Goal: Task Accomplishment & Management: Use online tool/utility

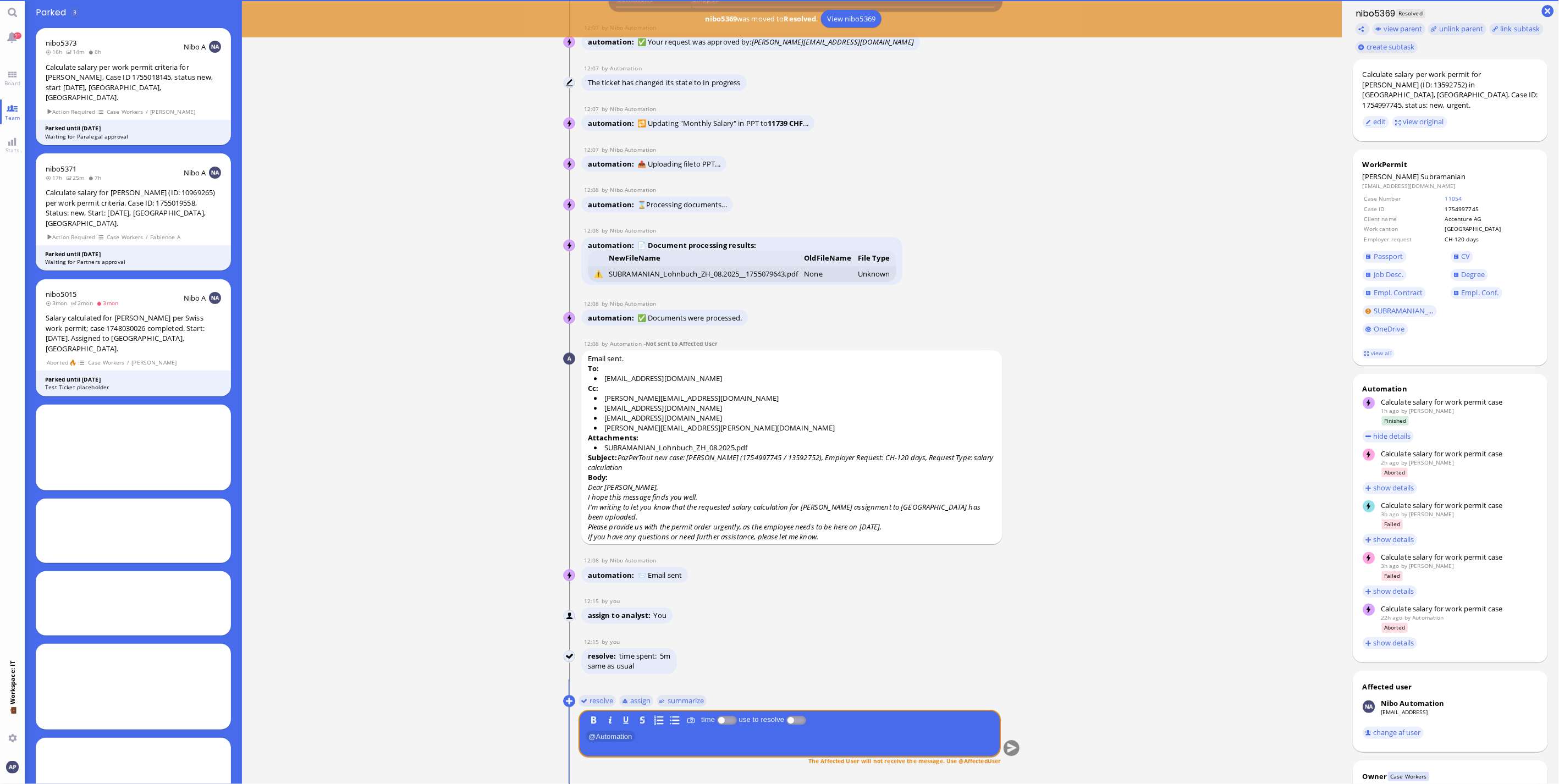
scroll to position [1, 0]
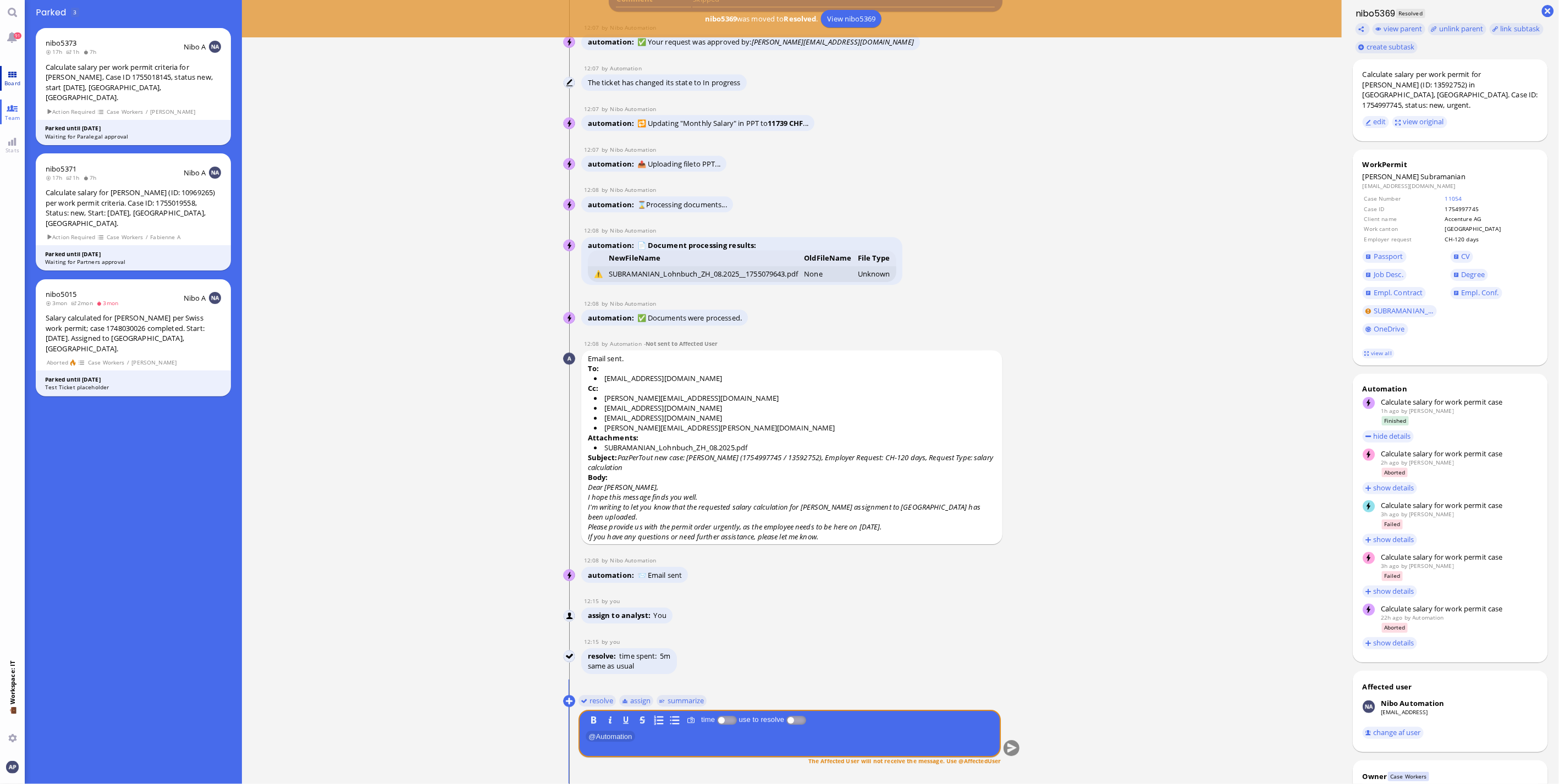
click at [14, 72] on link "Board" at bounding box center [12, 78] width 25 height 25
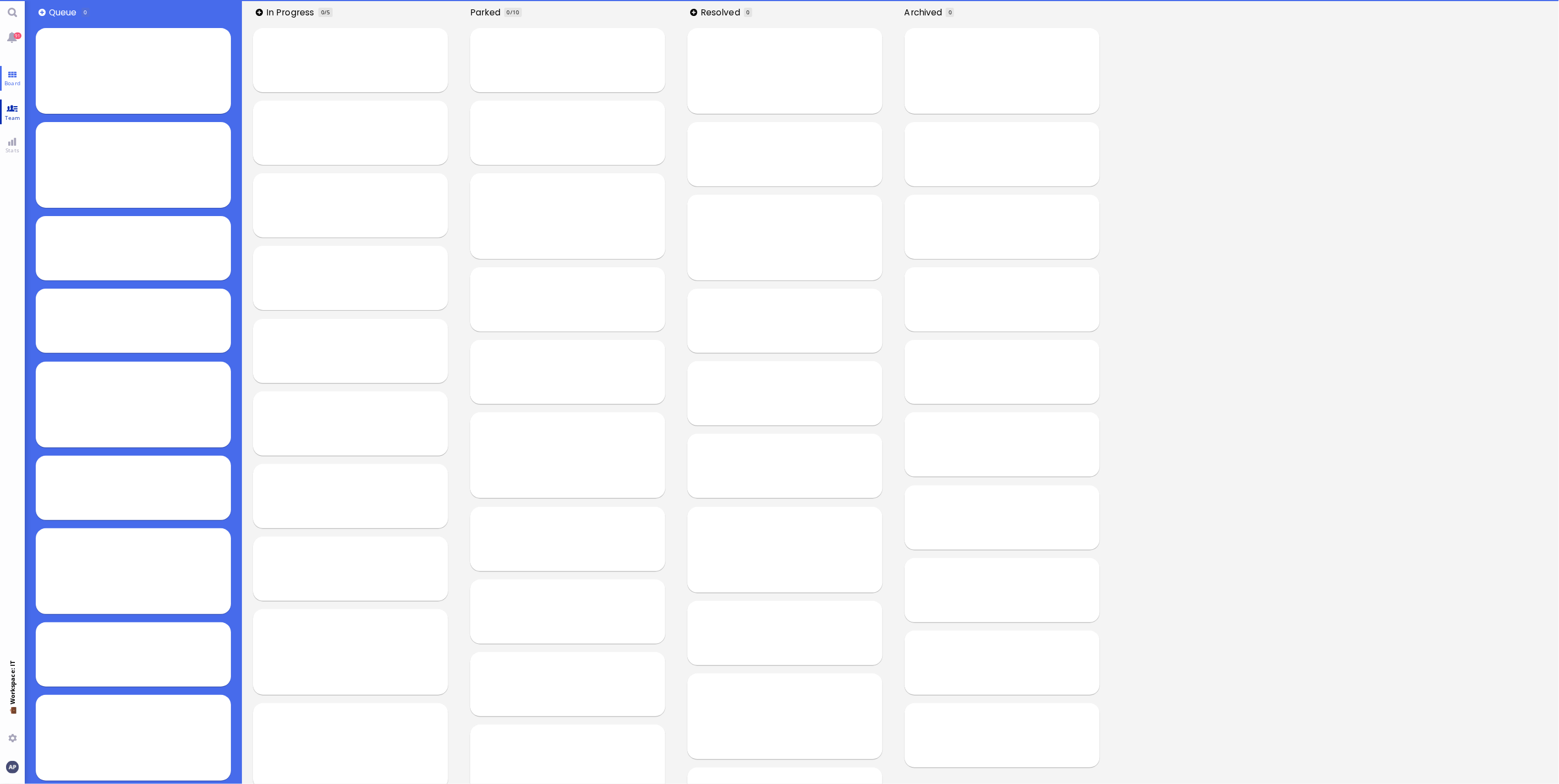
click at [9, 108] on link "Team" at bounding box center [12, 112] width 25 height 25
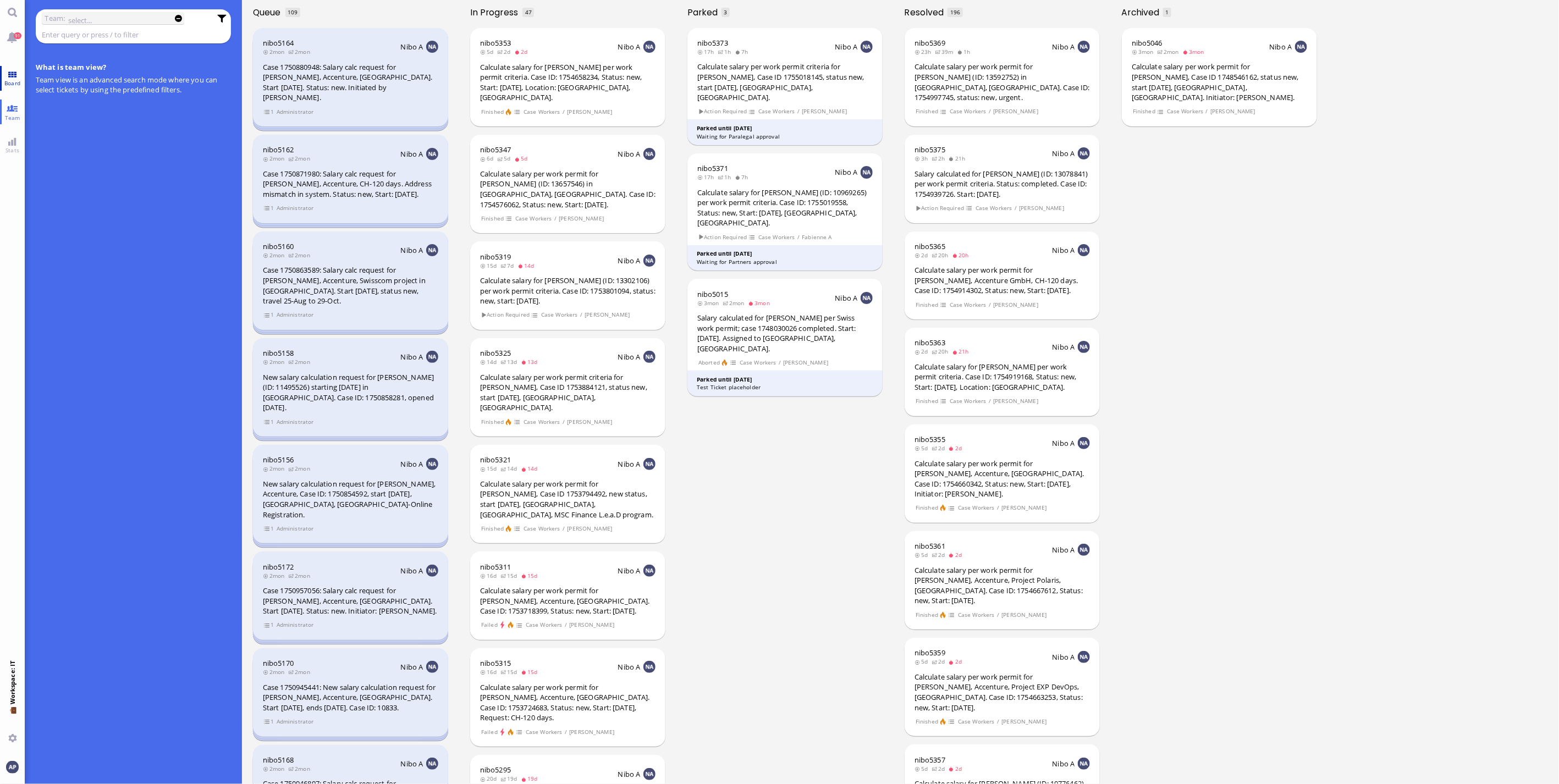
click at [10, 75] on link "Board" at bounding box center [12, 78] width 25 height 25
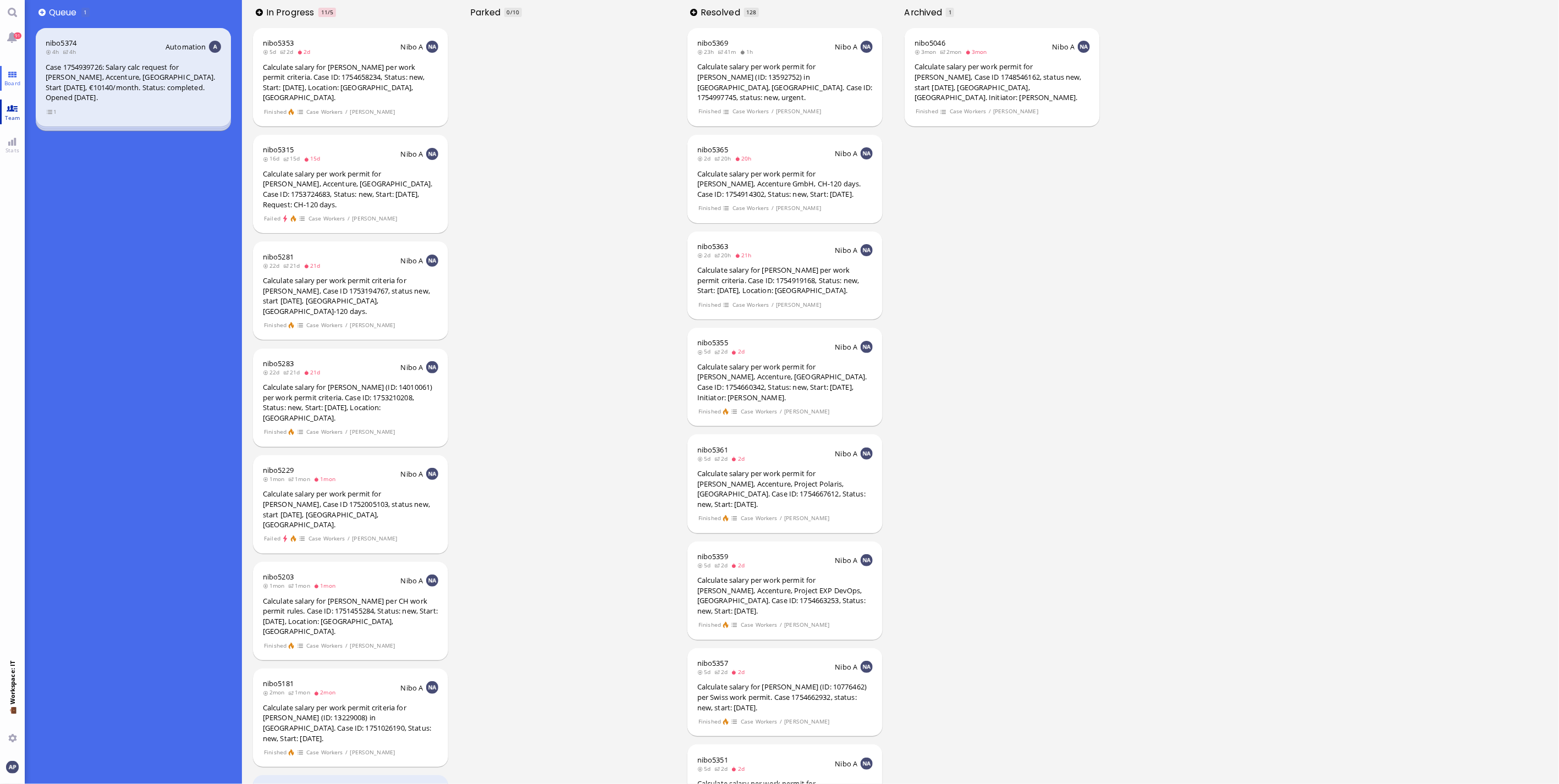
click at [14, 111] on link "Team" at bounding box center [12, 112] width 25 height 25
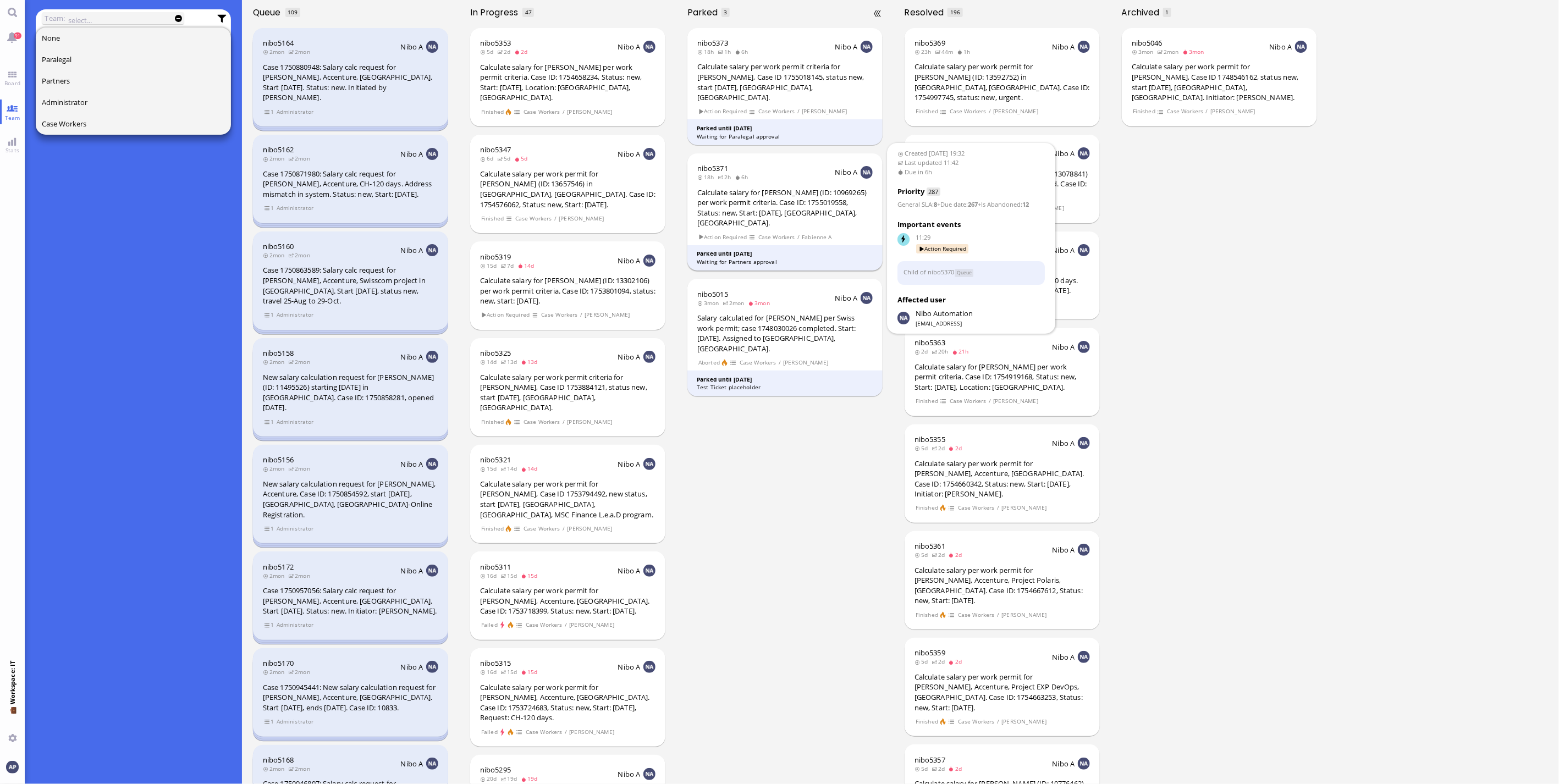
click at [759, 189] on div "Calculate salary for [PERSON_NAME] (ID: 10969265) per work permit criteria. Cas…" at bounding box center [784, 208] width 175 height 41
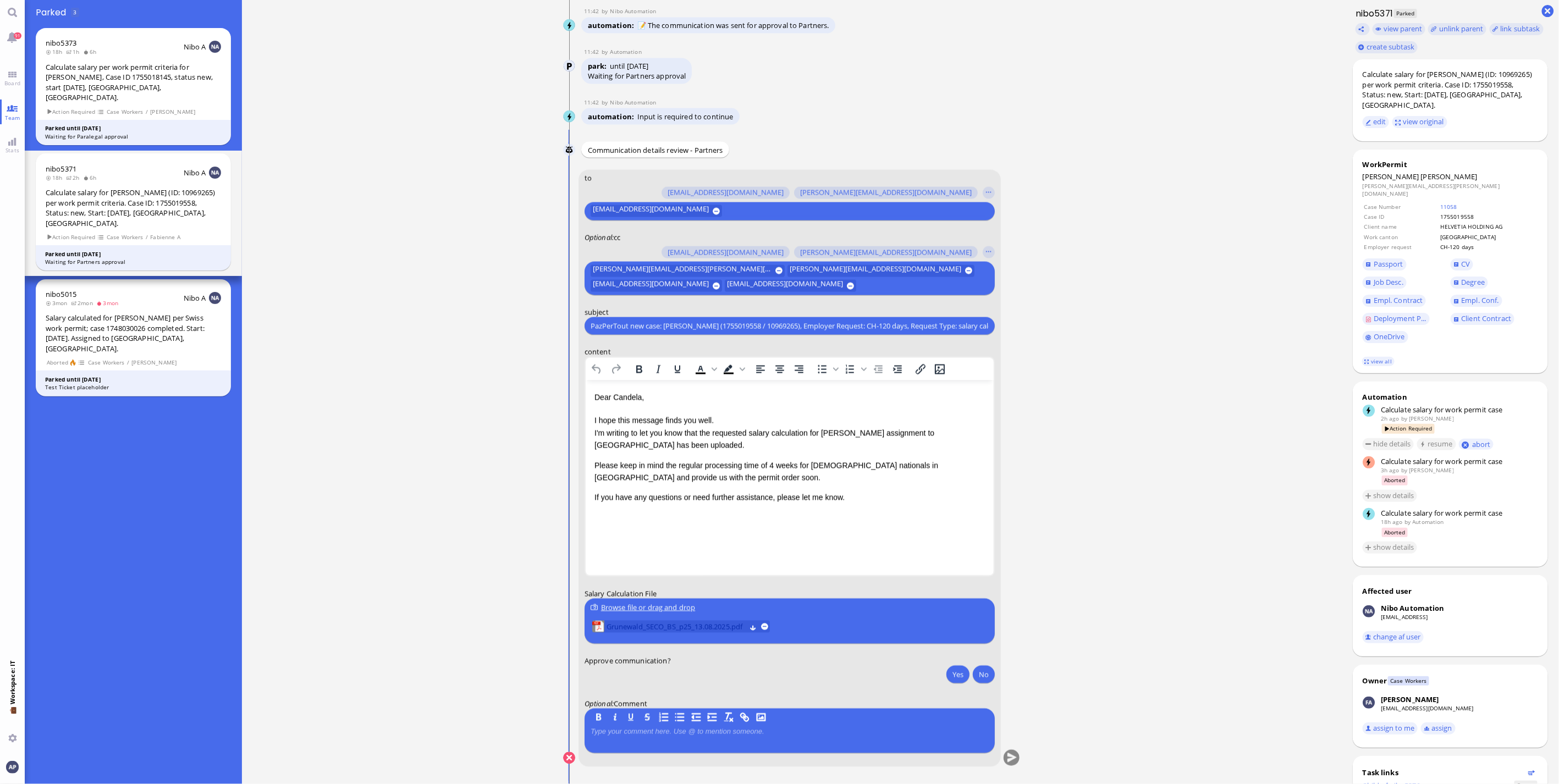
click at [633, 622] on span "Grunewald_SECO_BS_p25_13.08.2025.pdf" at bounding box center [676, 627] width 139 height 12
click at [635, 628] on span "Grunewald_SECO_BS_p25_13.08.2025.pdf" at bounding box center [676, 627] width 139 height 12
click at [641, 476] on p "Please keep in mind the regular processing time of 4 weeks for [DEMOGRAPHIC_DAT…" at bounding box center [789, 472] width 391 height 25
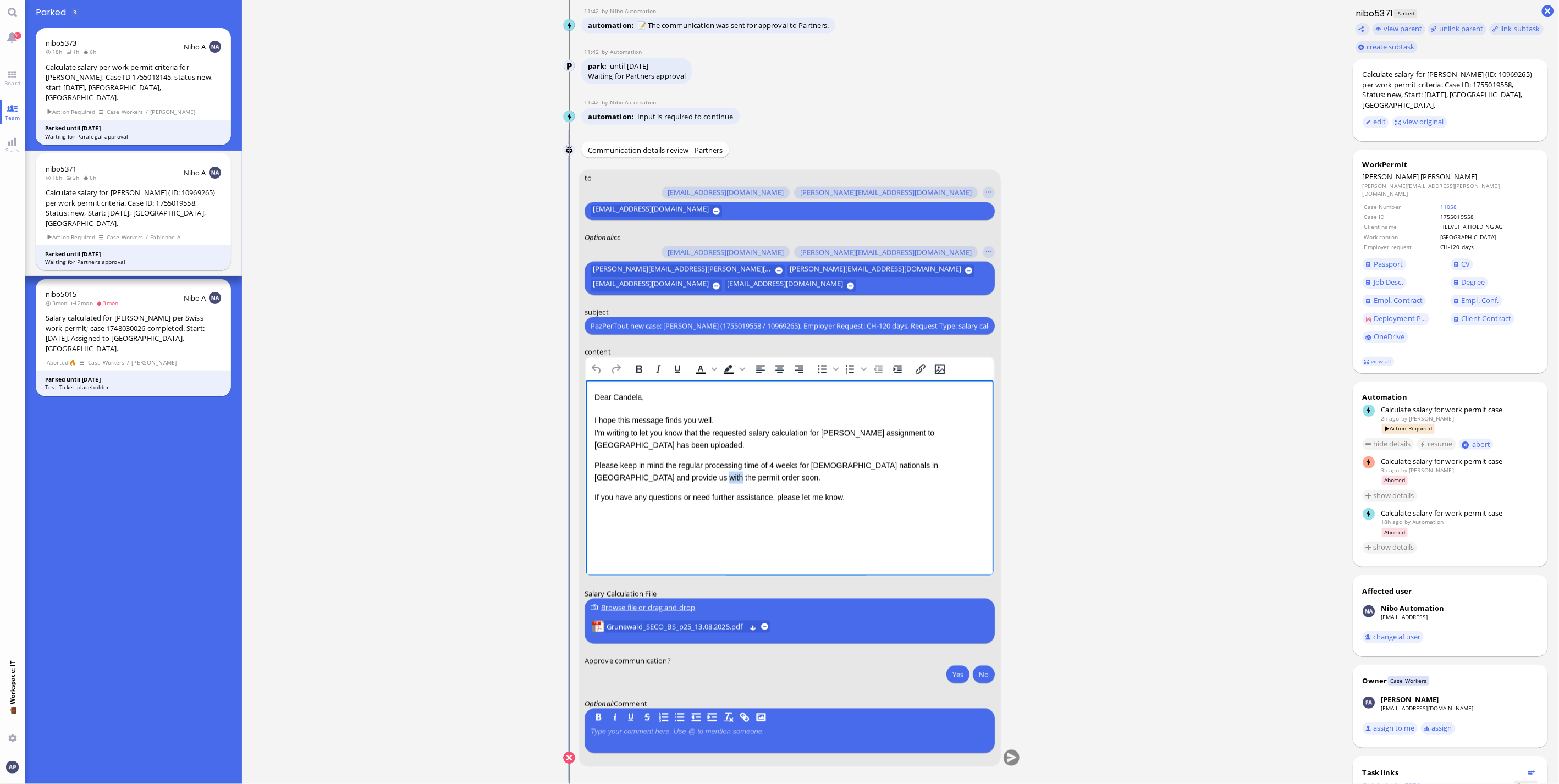
click at [641, 476] on p "Please keep in mind the regular processing time of 4 weeks for [DEMOGRAPHIC_DAT…" at bounding box center [789, 472] width 391 height 25
drag, startPoint x: 901, startPoint y: 463, endPoint x: 902, endPoint y: 473, distance: 10.0
click at [902, 473] on p "Please keep in mind the regular processing time of 4 weeks for [DEMOGRAPHIC_DAT…" at bounding box center [789, 472] width 391 height 25
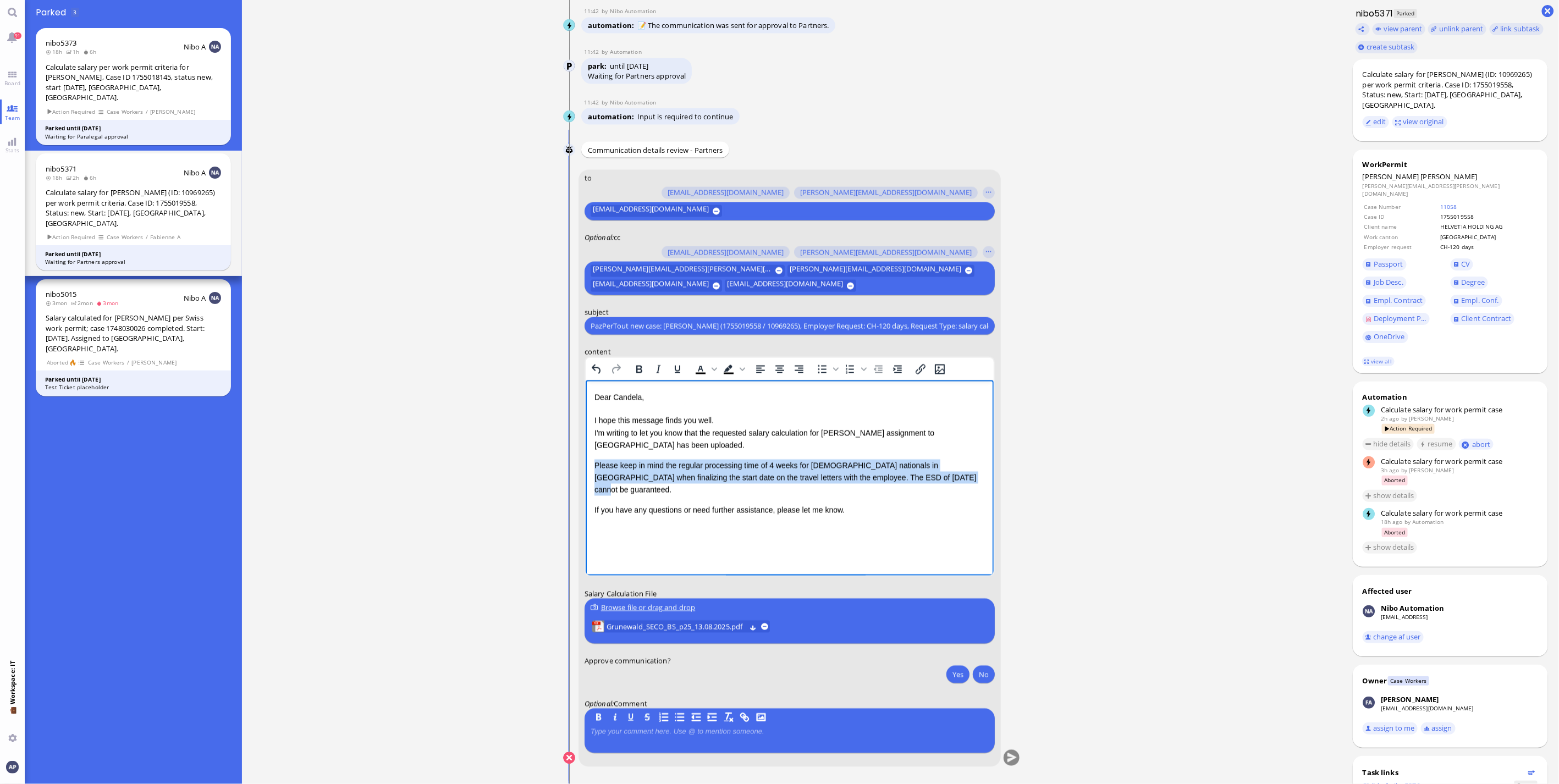
drag, startPoint x: 907, startPoint y: 474, endPoint x: 556, endPoint y: 462, distance: 351.2
click at [585, 462] on html "Dear [PERSON_NAME], I hope this message finds you well. I'm writing to let you …" at bounding box center [789, 464] width 408 height 167
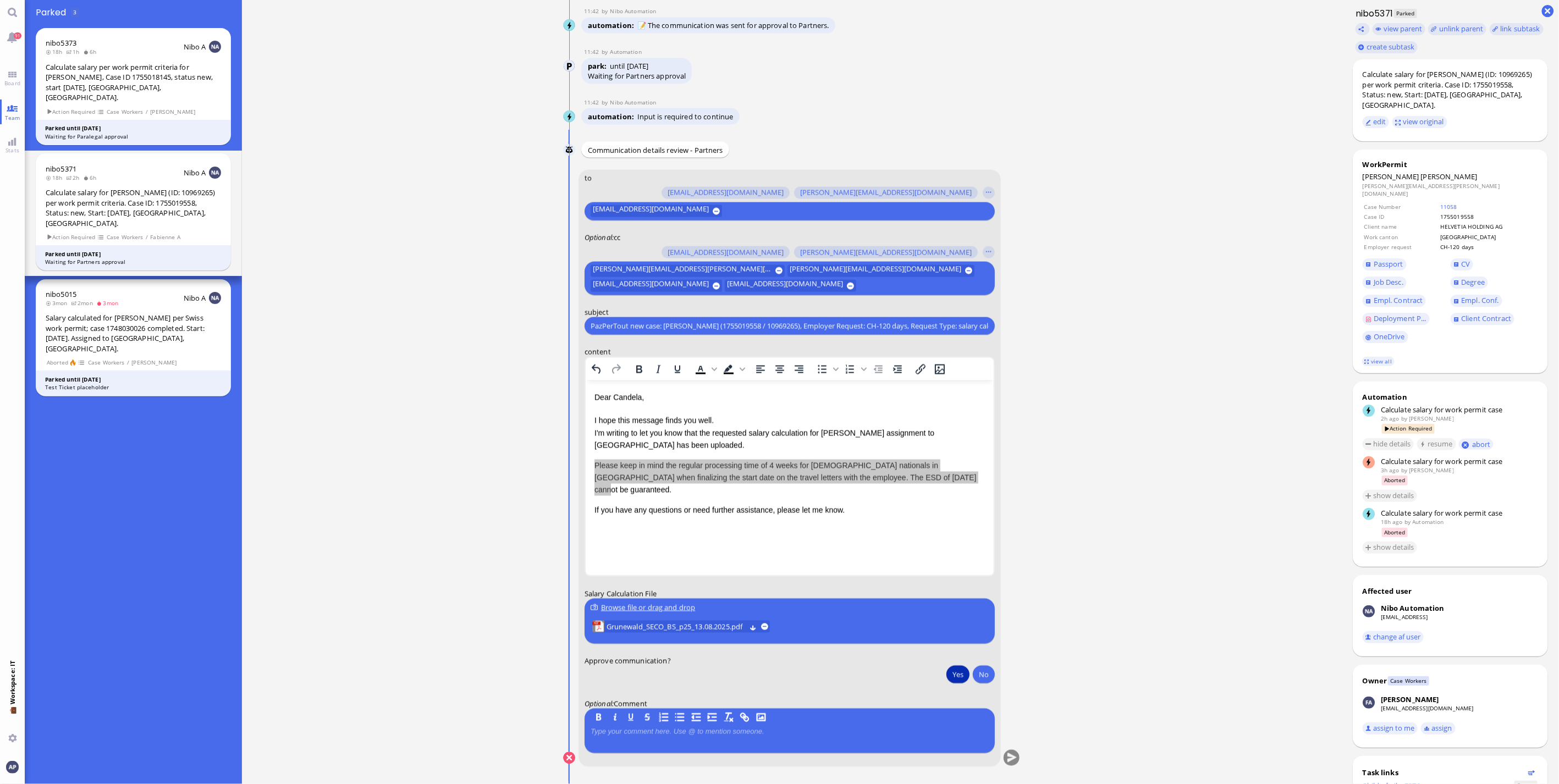
click at [954, 674] on button "Yes" at bounding box center [958, 674] width 23 height 18
click at [1003, 751] on button "submit" at bounding box center [1011, 758] width 17 height 17
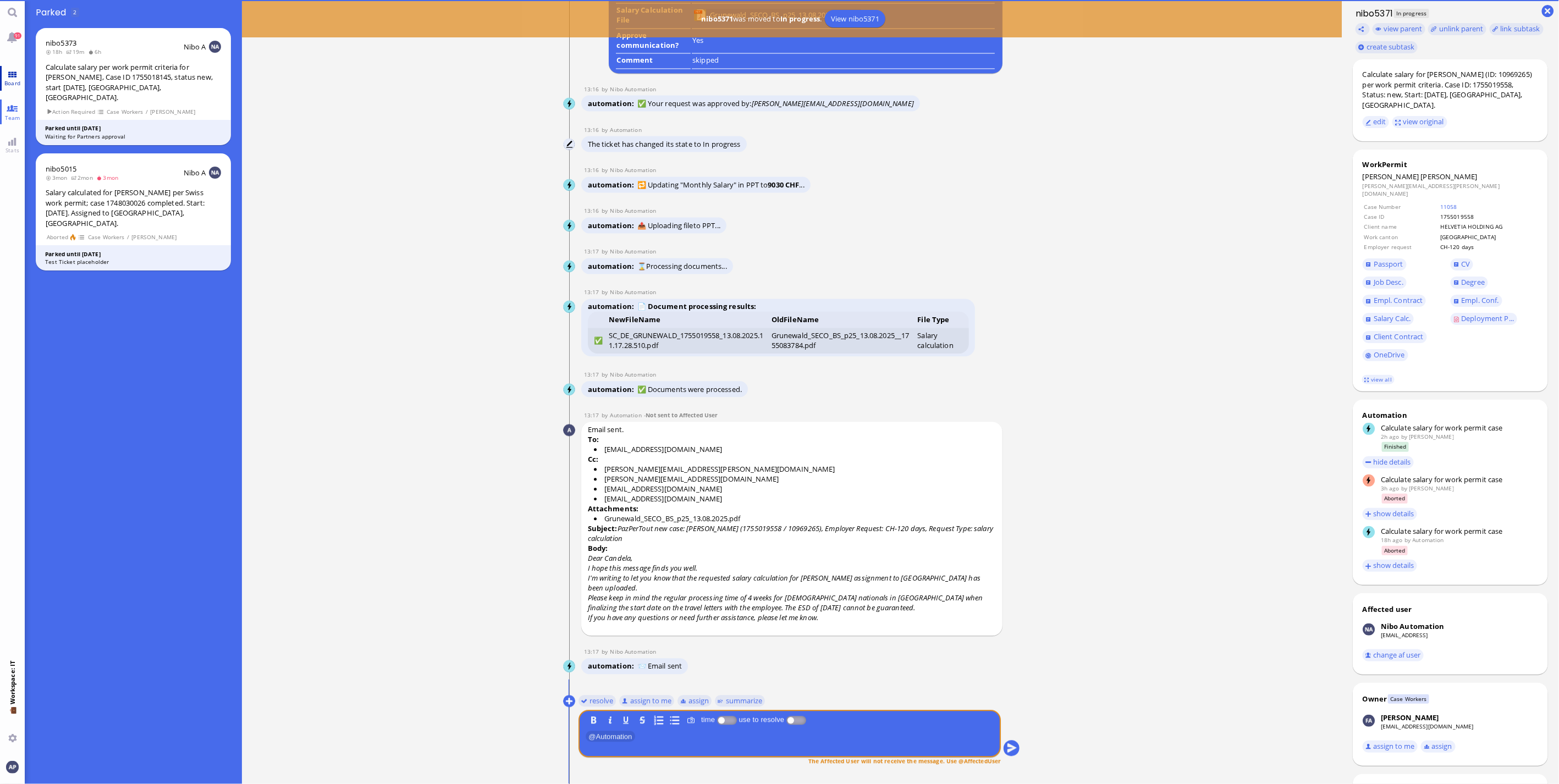
click at [12, 72] on link "Board" at bounding box center [12, 78] width 25 height 25
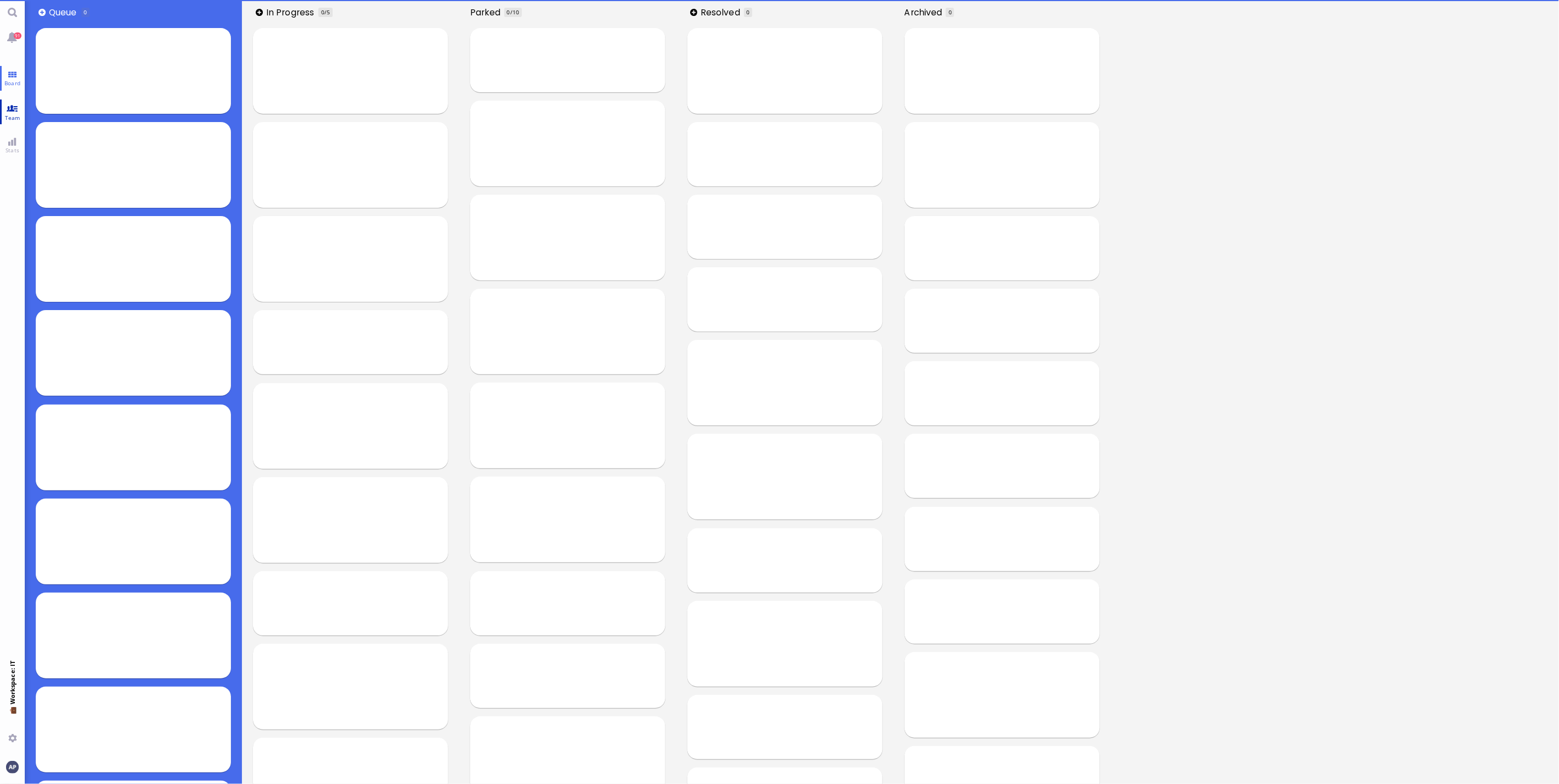
click at [12, 108] on link "Team" at bounding box center [12, 112] width 25 height 25
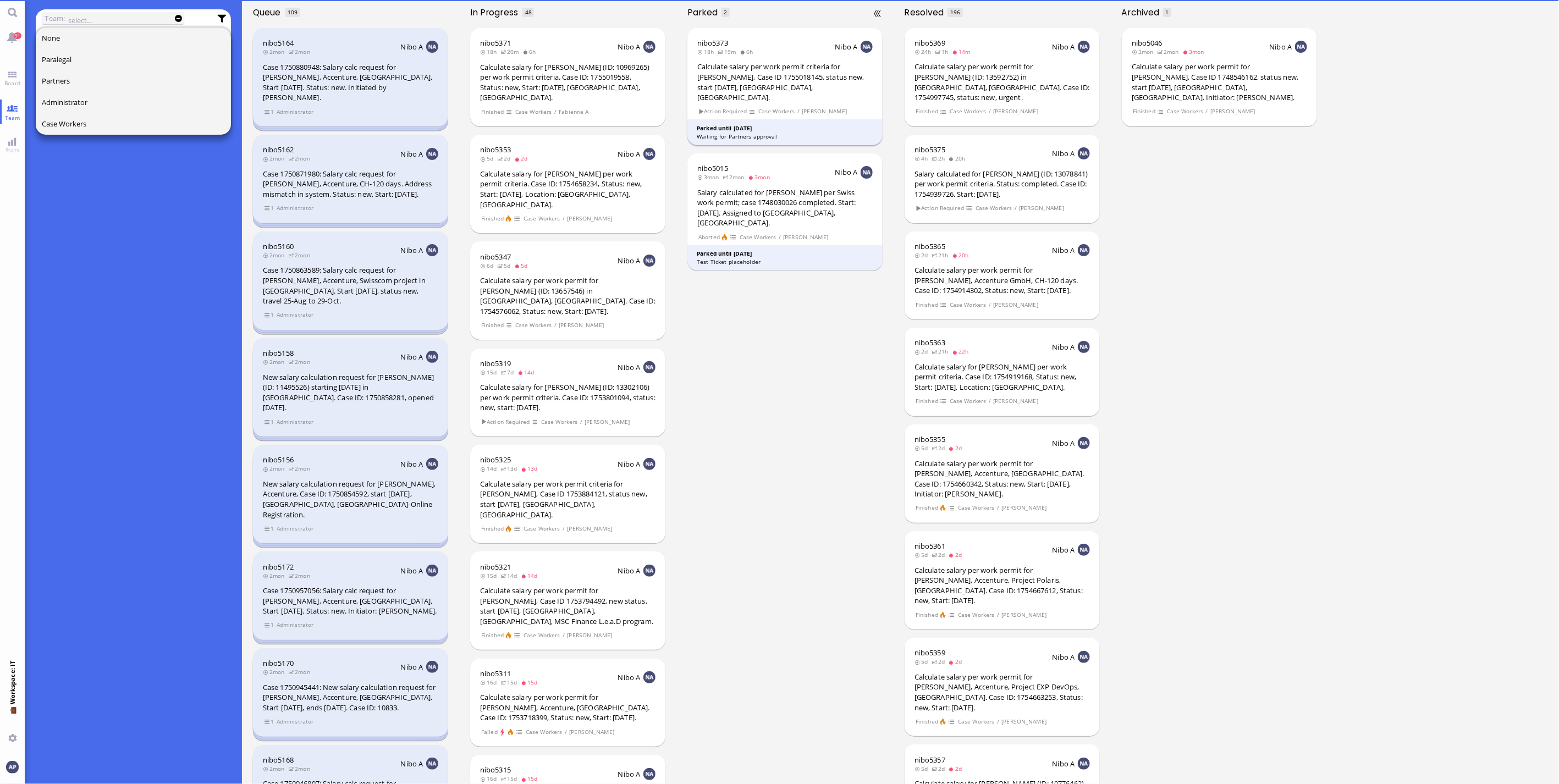
click at [808, 73] on div "Calculate salary per work permit criteria for [PERSON_NAME], Case ID 1755018145…" at bounding box center [784, 82] width 175 height 41
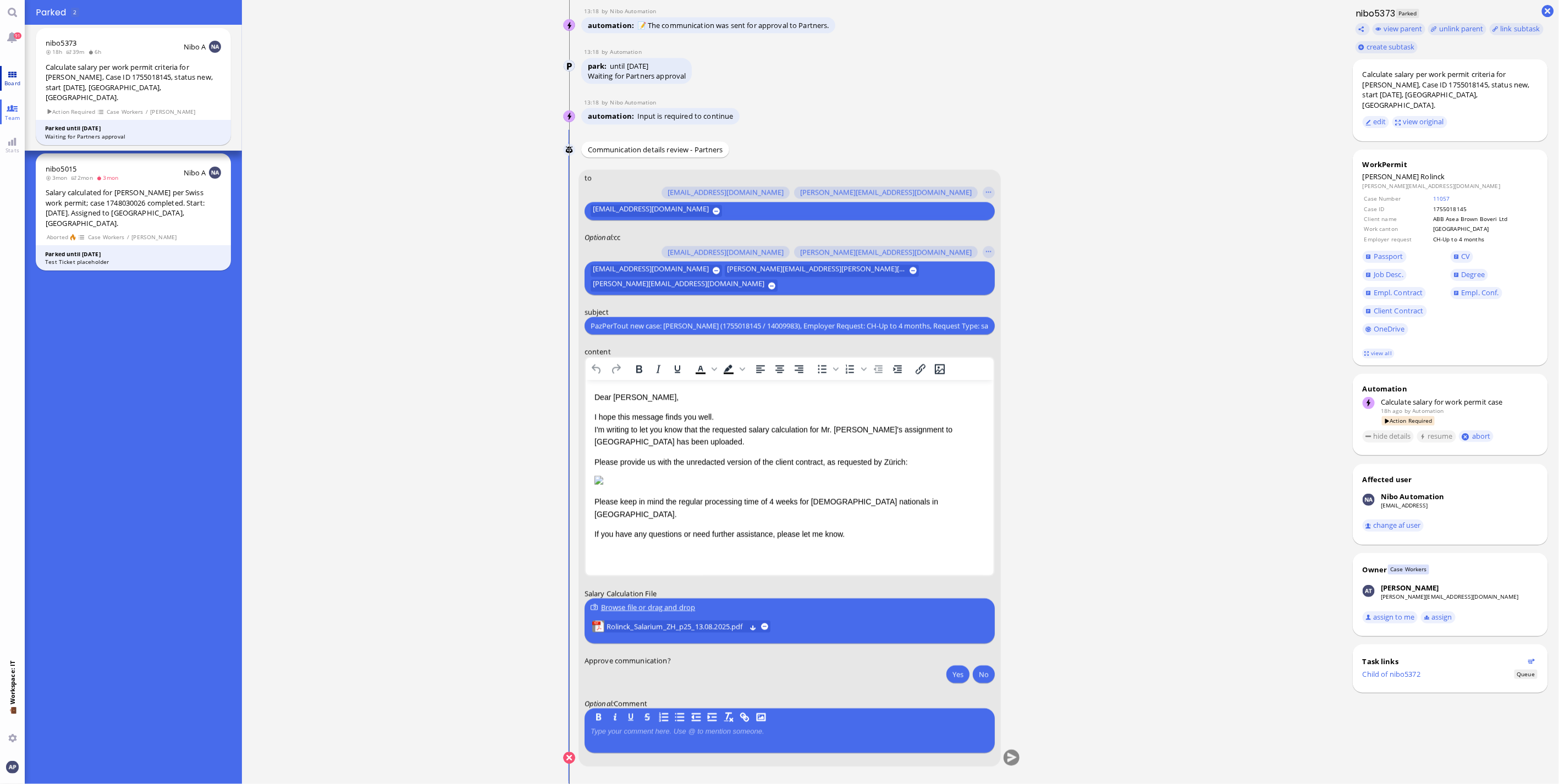
click at [0, 72] on link "Board" at bounding box center [12, 78] width 25 height 25
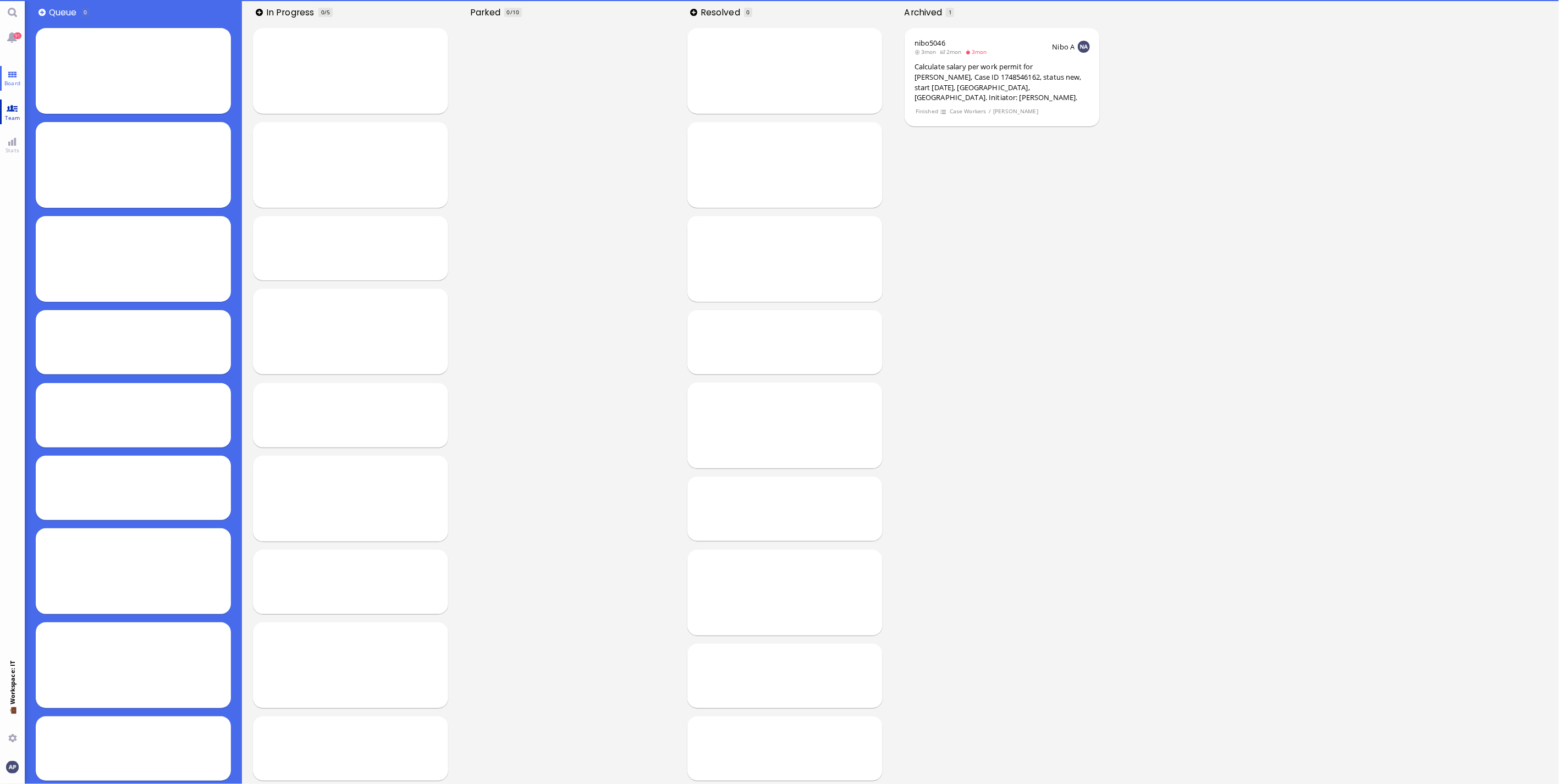
click at [7, 103] on link "Team" at bounding box center [12, 112] width 25 height 25
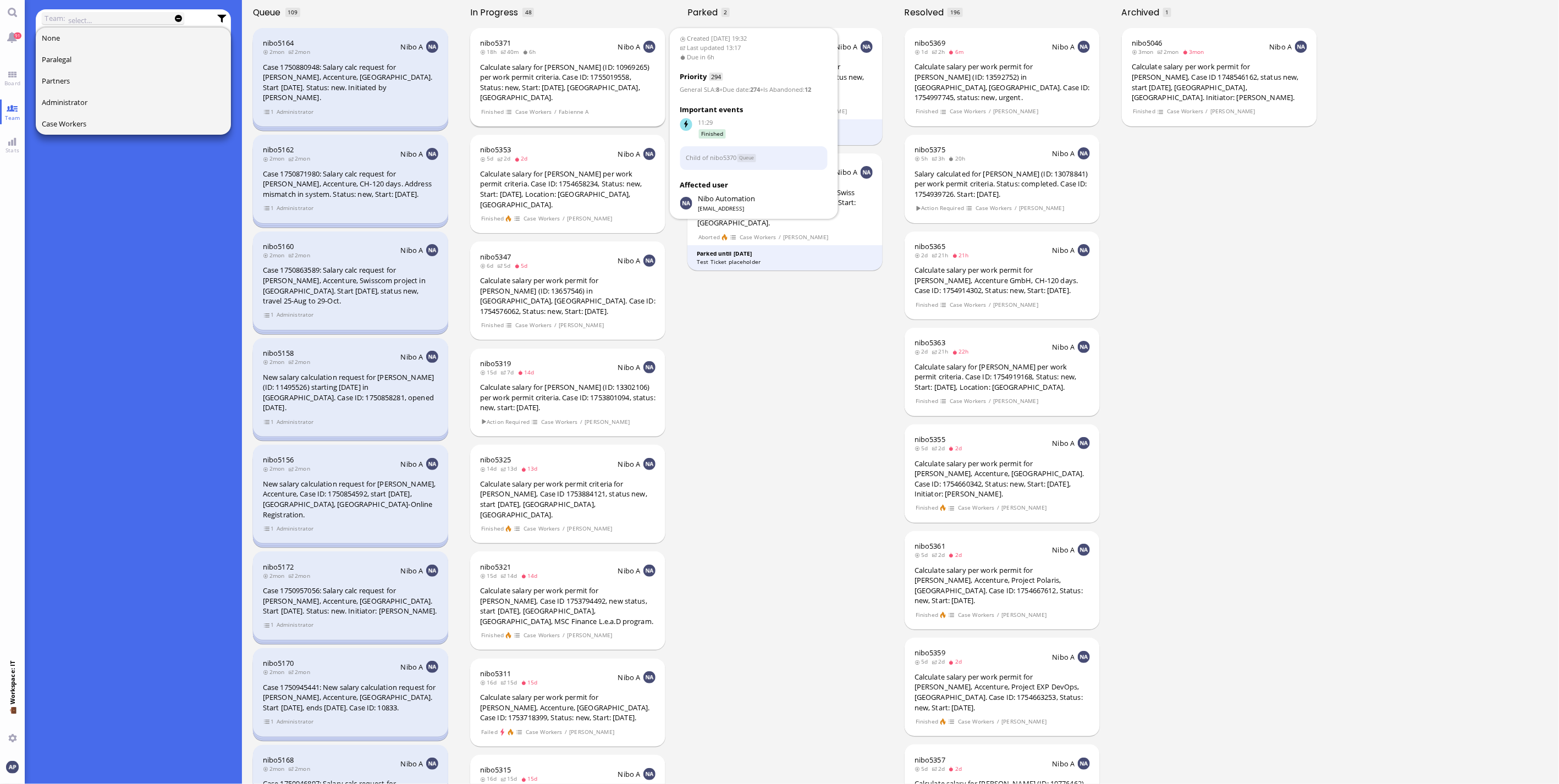
click at [574, 81] on div "Calculate salary for [PERSON_NAME] (ID: 10969265) per work permit criteria. Cas…" at bounding box center [567, 83] width 175 height 41
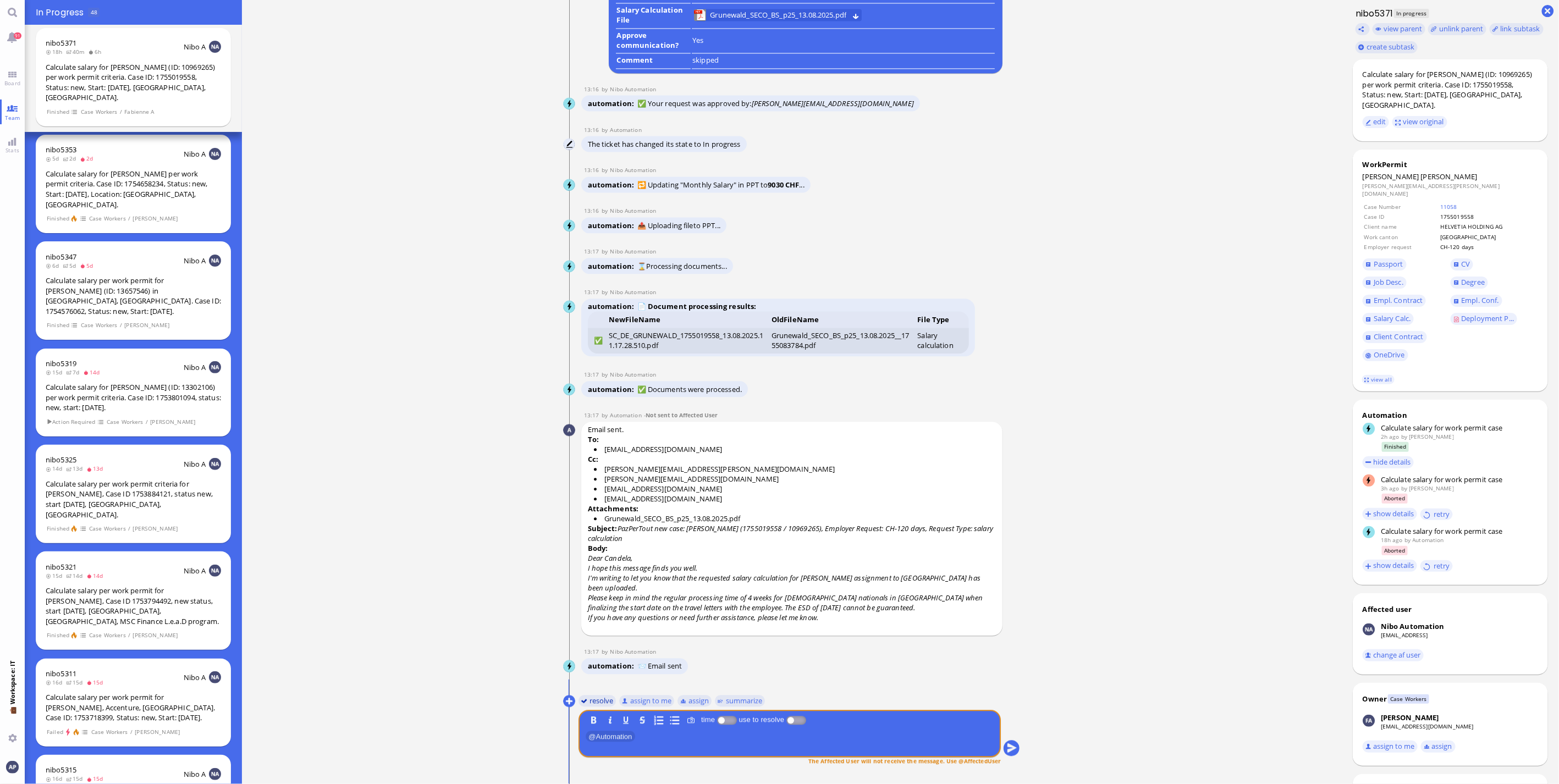
click at [600, 703] on button "resolve" at bounding box center [597, 700] width 38 height 12
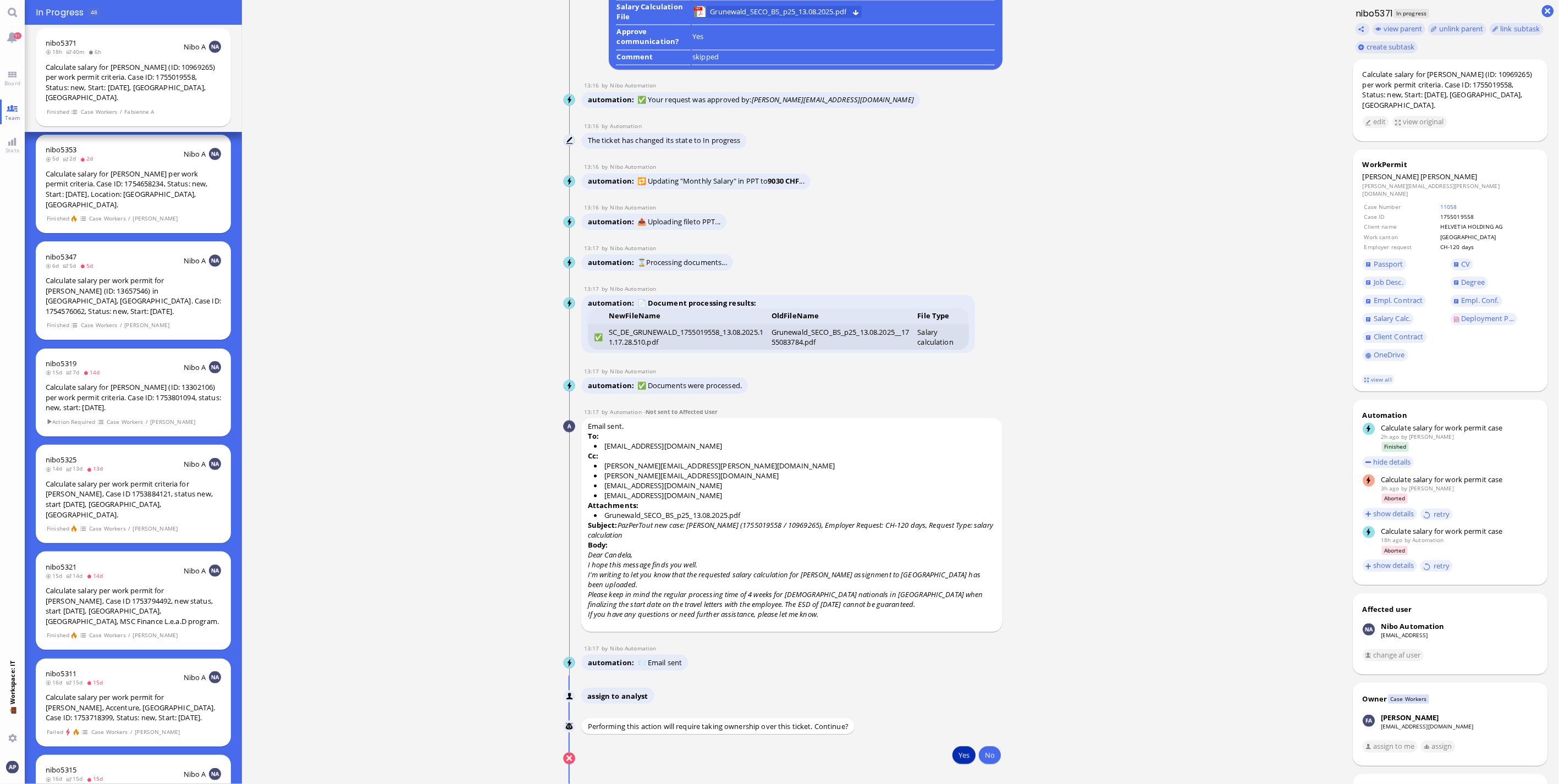
click at [956, 758] on button "Yes" at bounding box center [964, 755] width 23 height 18
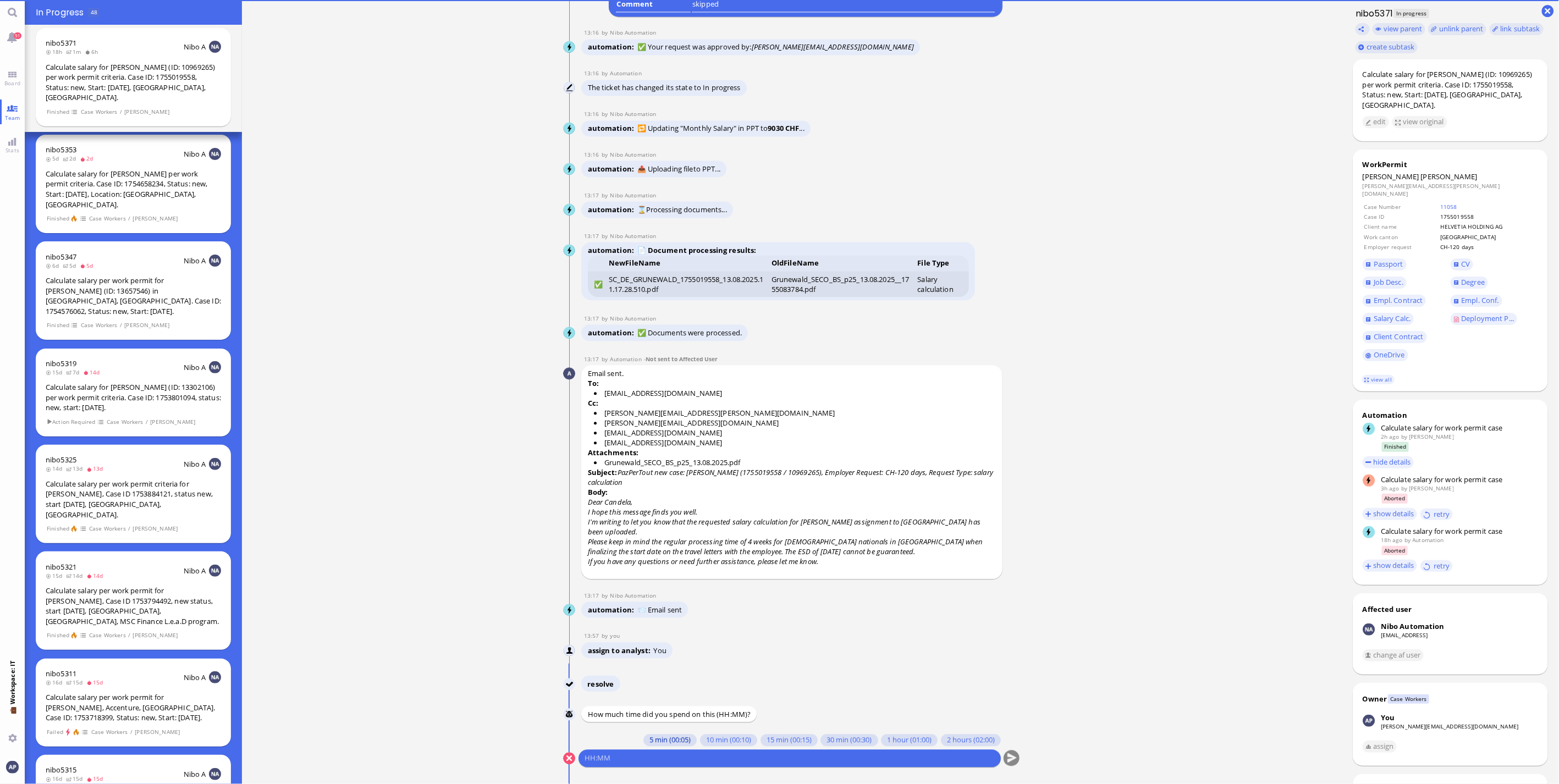
click at [664, 737] on button "5 min (00:05)" at bounding box center [670, 739] width 54 height 12
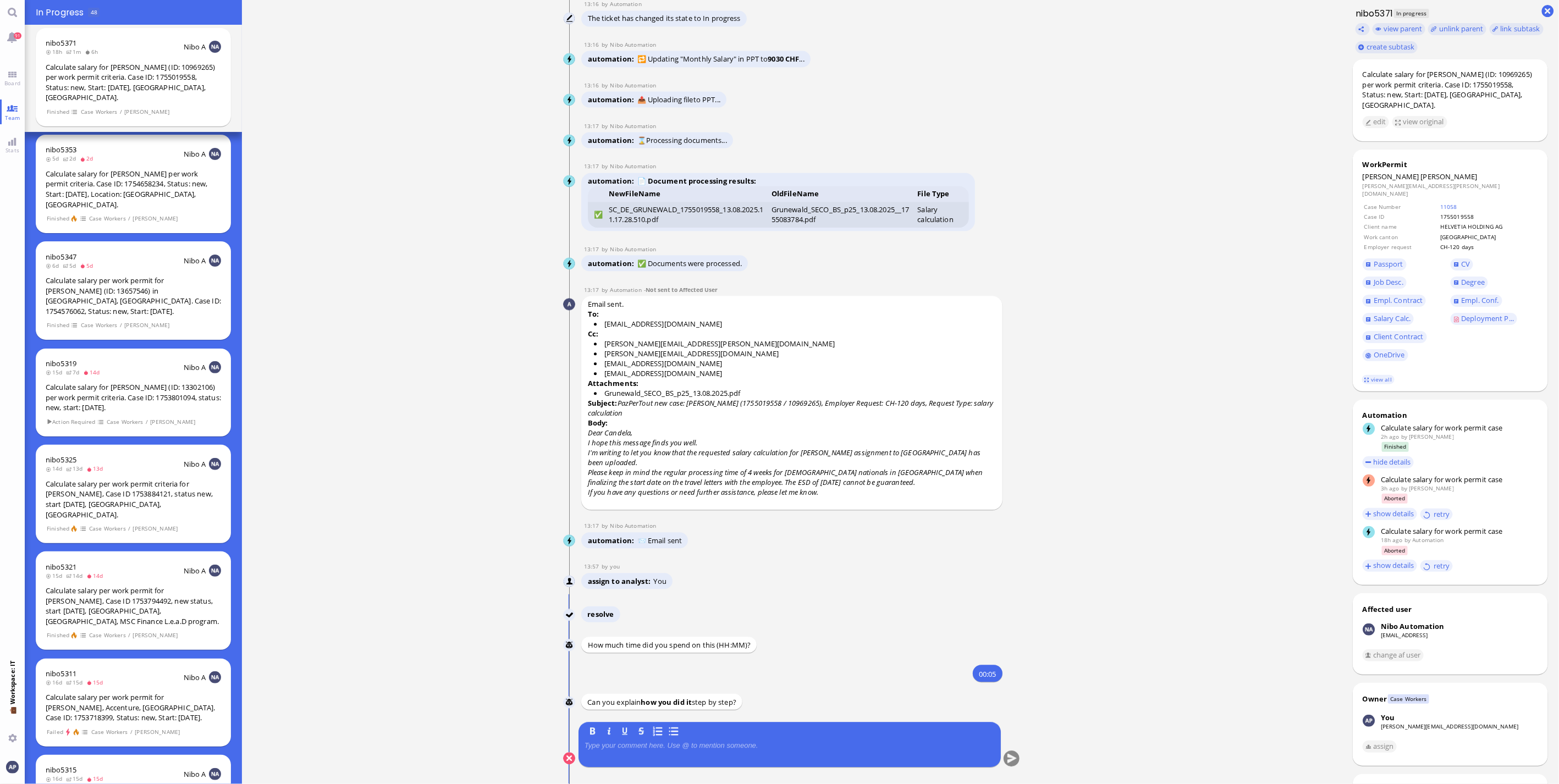
click at [672, 749] on p at bounding box center [789, 745] width 410 height 9
click at [1011, 756] on button "submit" at bounding box center [1011, 758] width 17 height 17
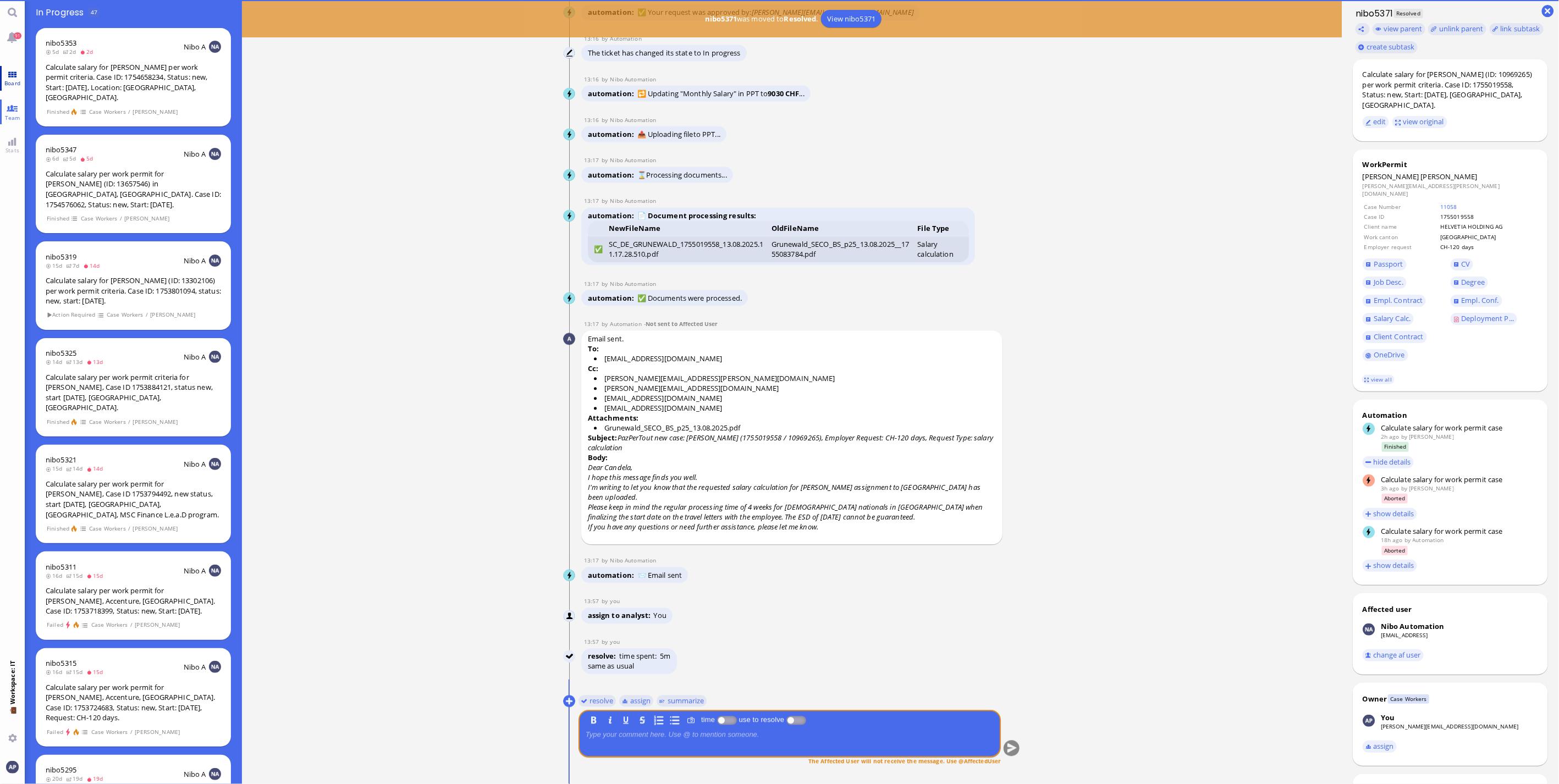
click at [1, 79] on span "Board" at bounding box center [12, 83] width 21 height 8
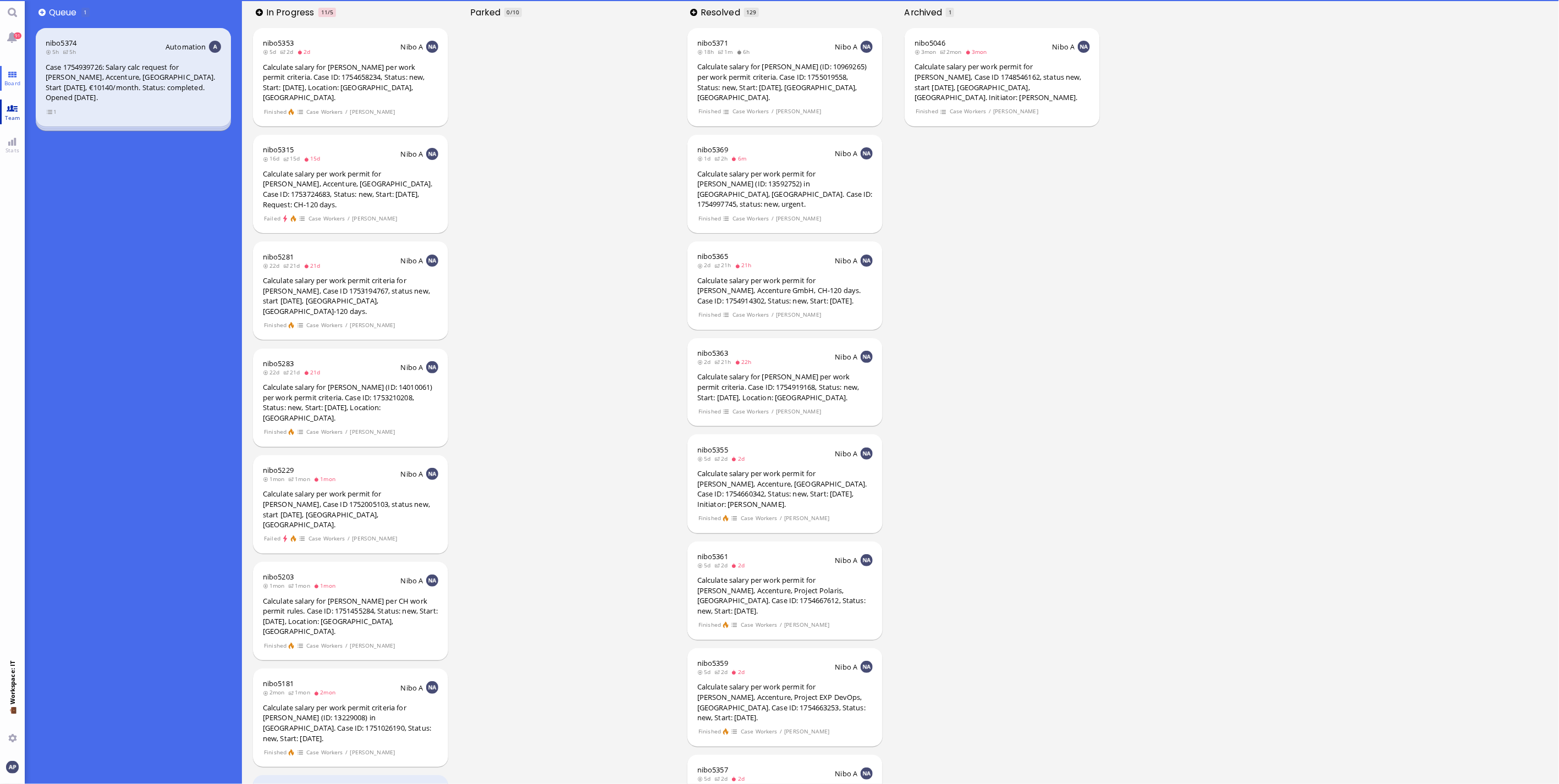
click at [9, 105] on link "Team" at bounding box center [12, 112] width 25 height 25
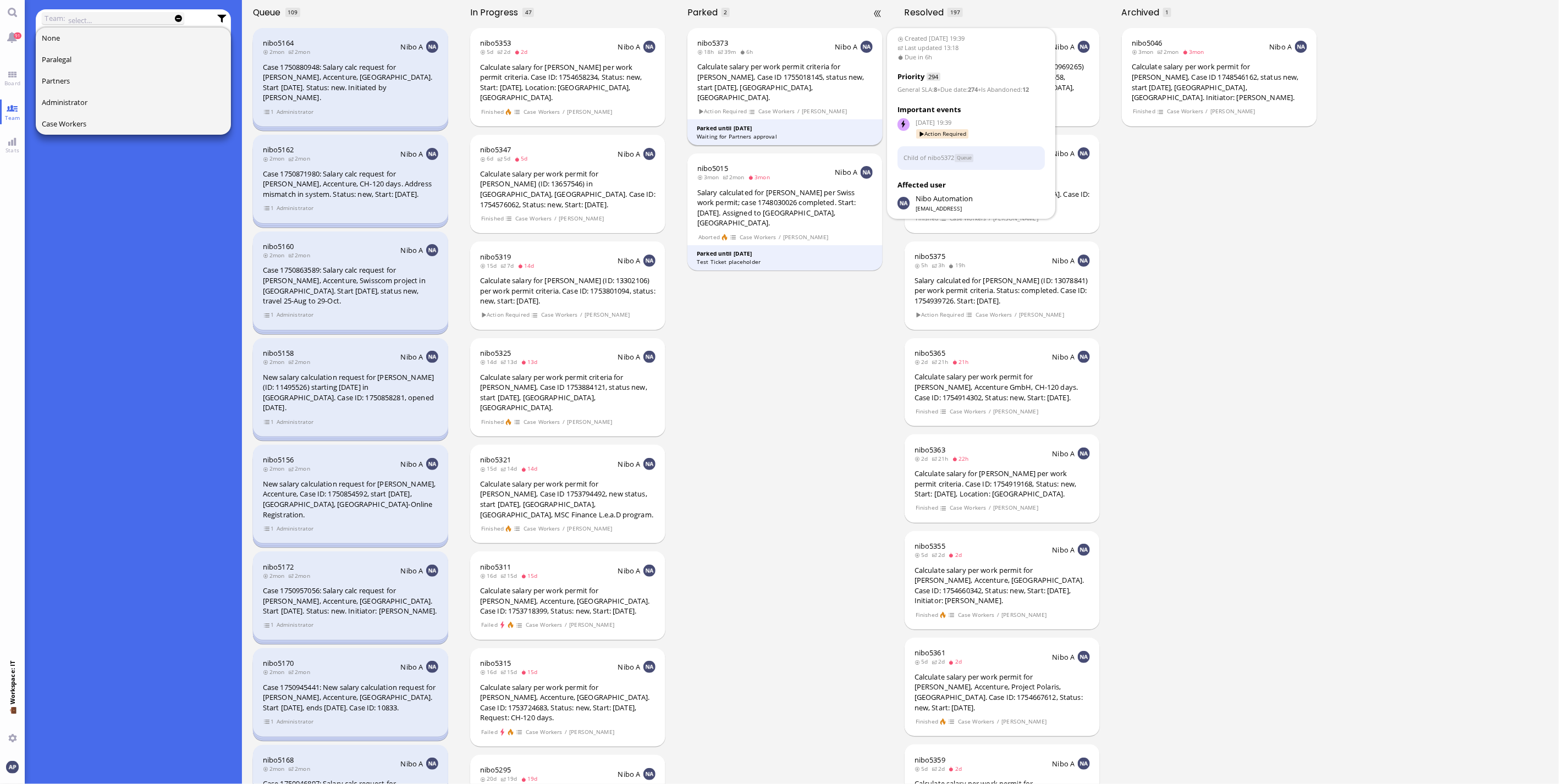
click at [748, 72] on div "Calculate salary per work permit criteria for [PERSON_NAME], Case ID 1755018145…" at bounding box center [784, 82] width 175 height 41
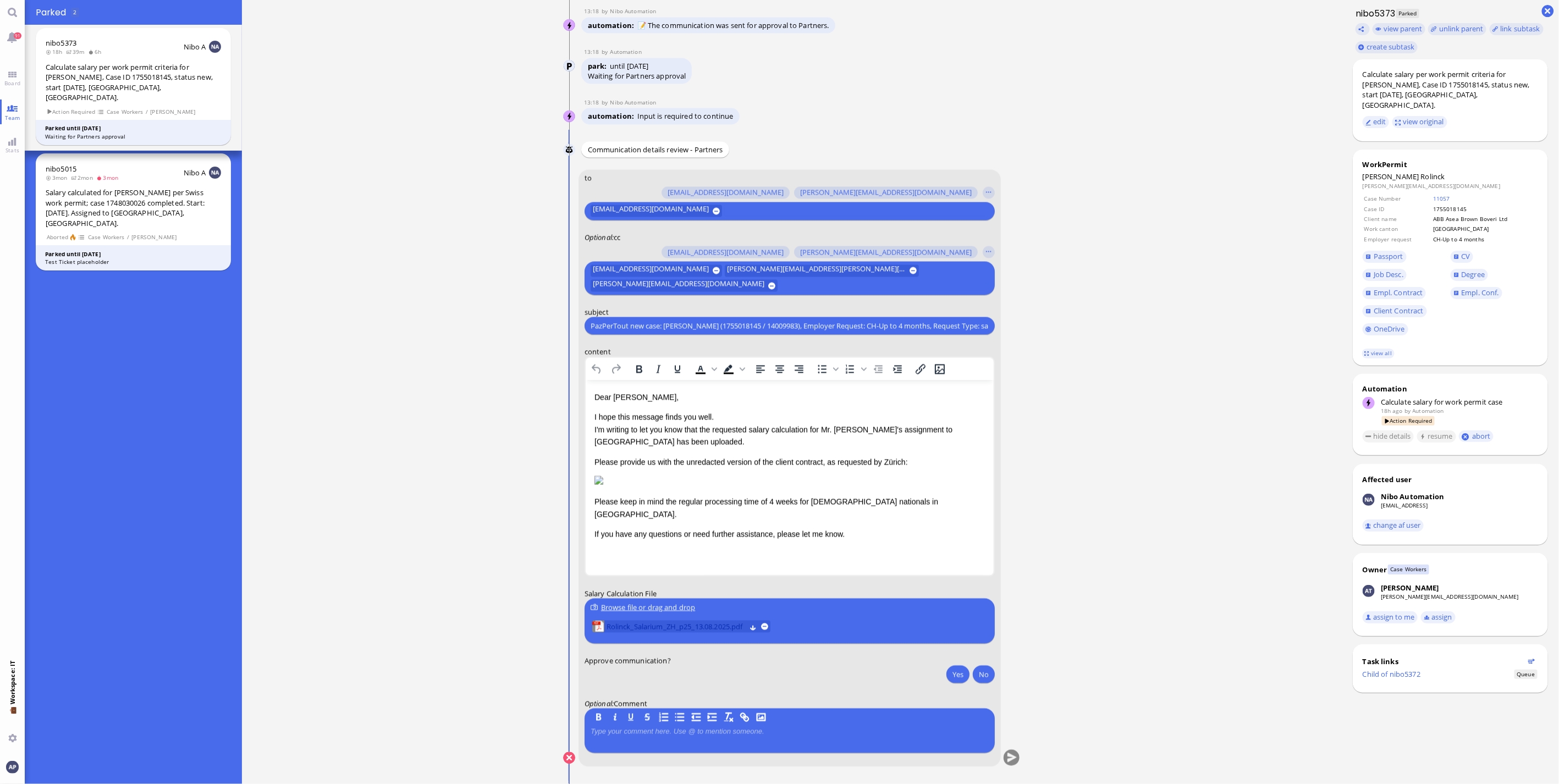
click at [685, 626] on span "Rolinck_Salarium_ZH_p25_13.08.2025.pdf" at bounding box center [676, 627] width 140 height 12
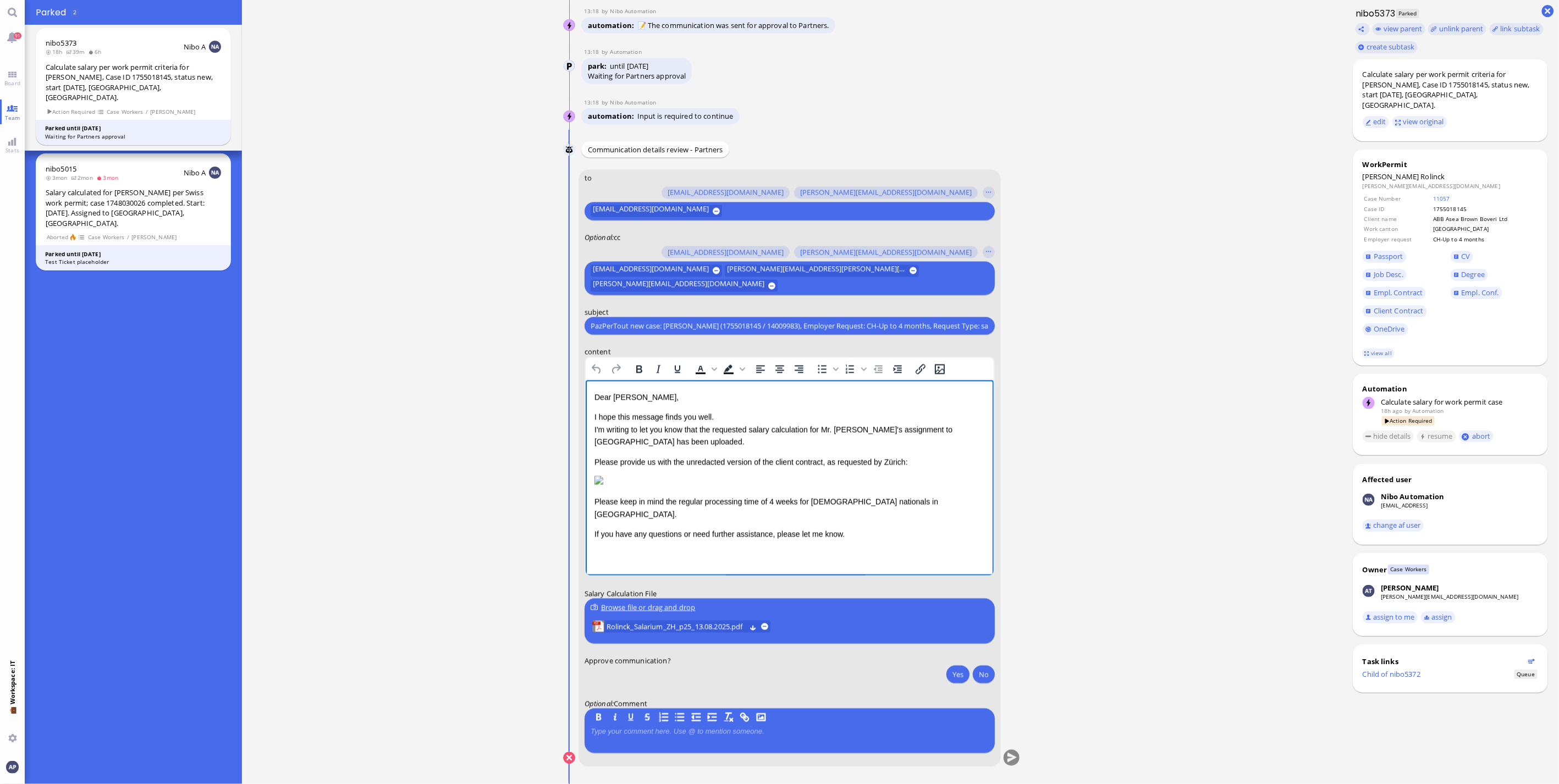
click at [819, 520] on p "Please keep in mind the regular processing time of 4 weeks for [DEMOGRAPHIC_DAT…" at bounding box center [789, 509] width 391 height 25
click at [948, 673] on button "Yes" at bounding box center [958, 674] width 23 height 18
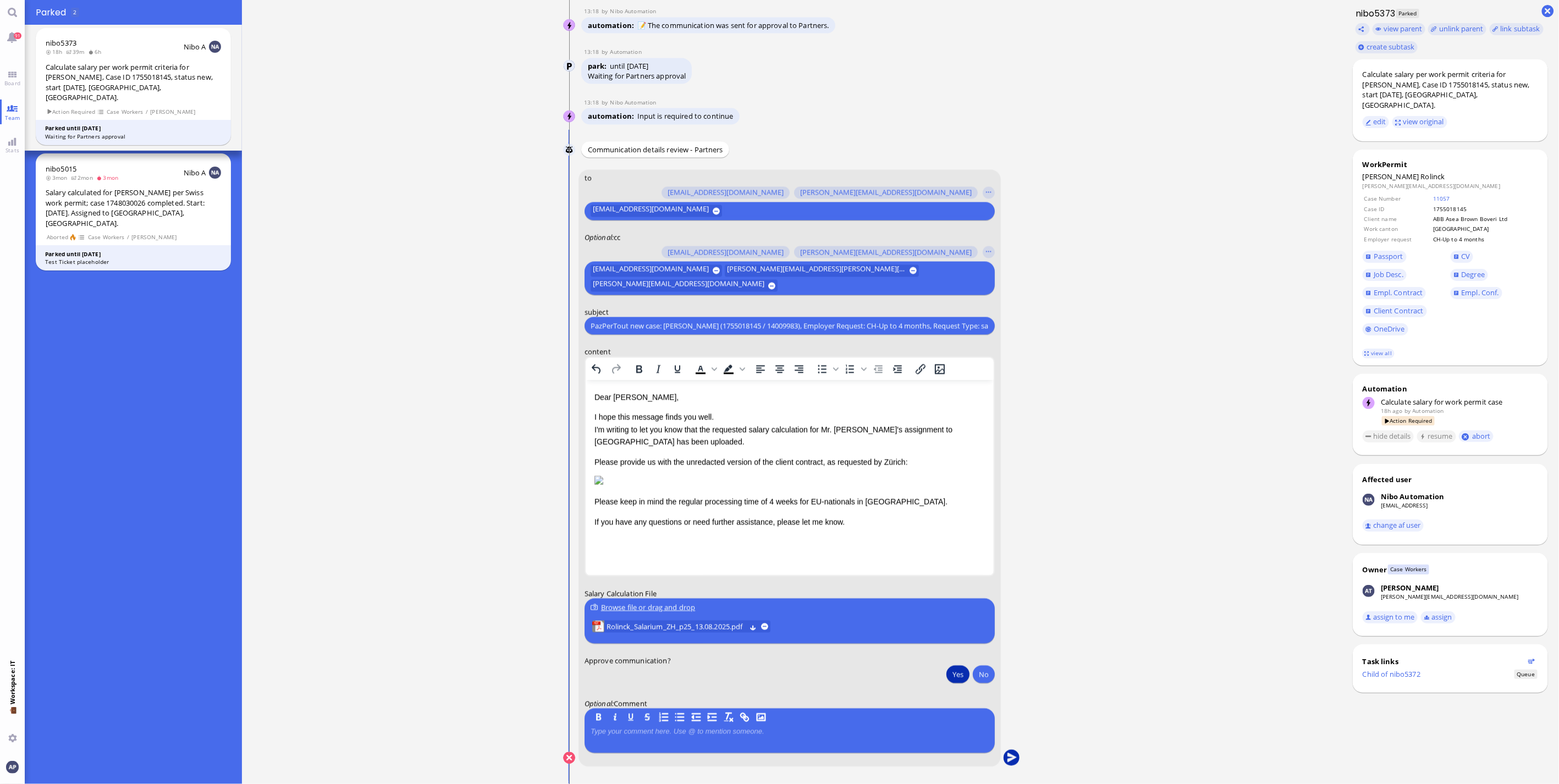
click at [1009, 757] on button "submit" at bounding box center [1011, 758] width 17 height 17
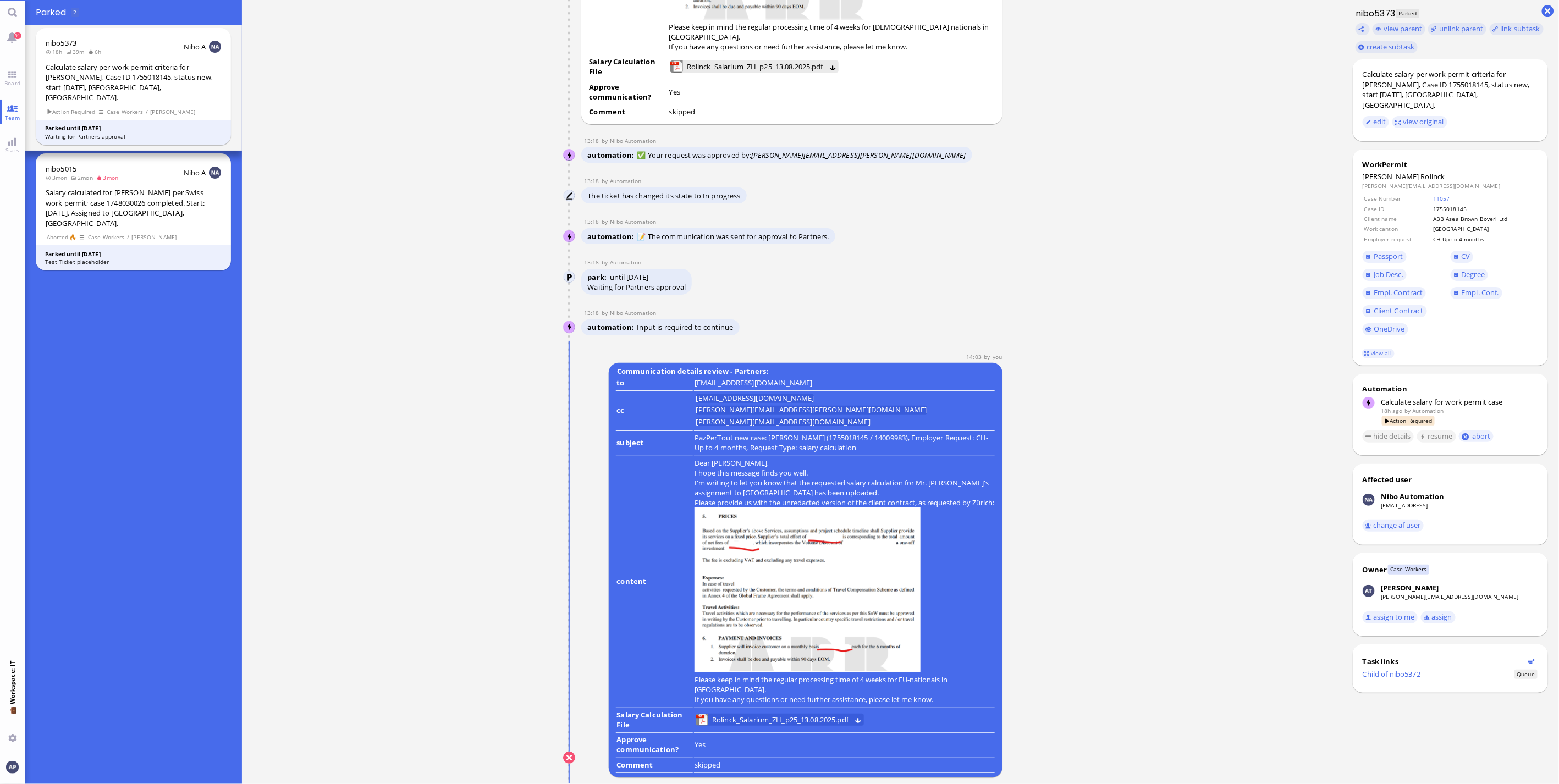
scroll to position [0, 0]
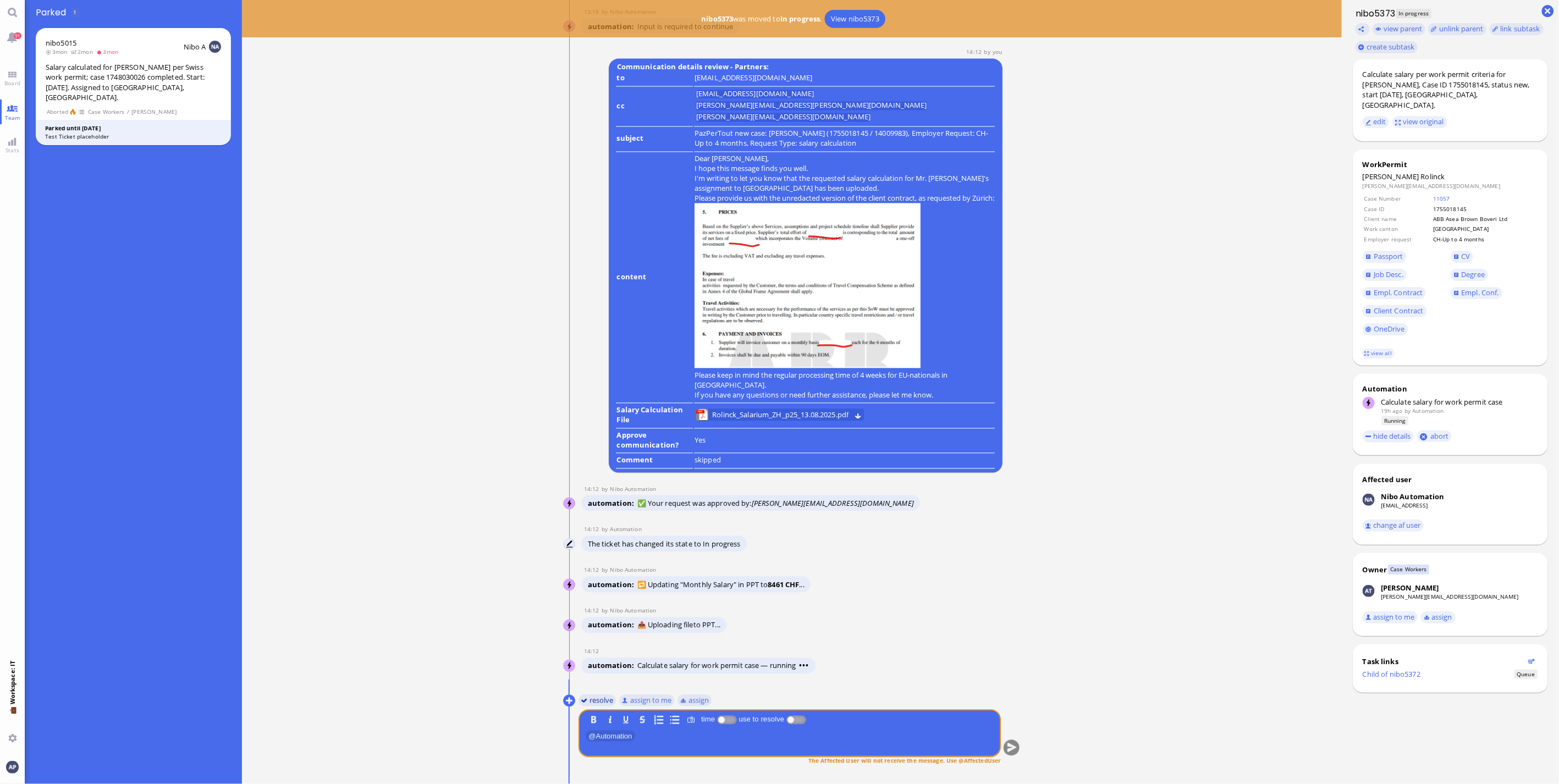
click at [586, 700] on button "resolve" at bounding box center [597, 700] width 38 height 12
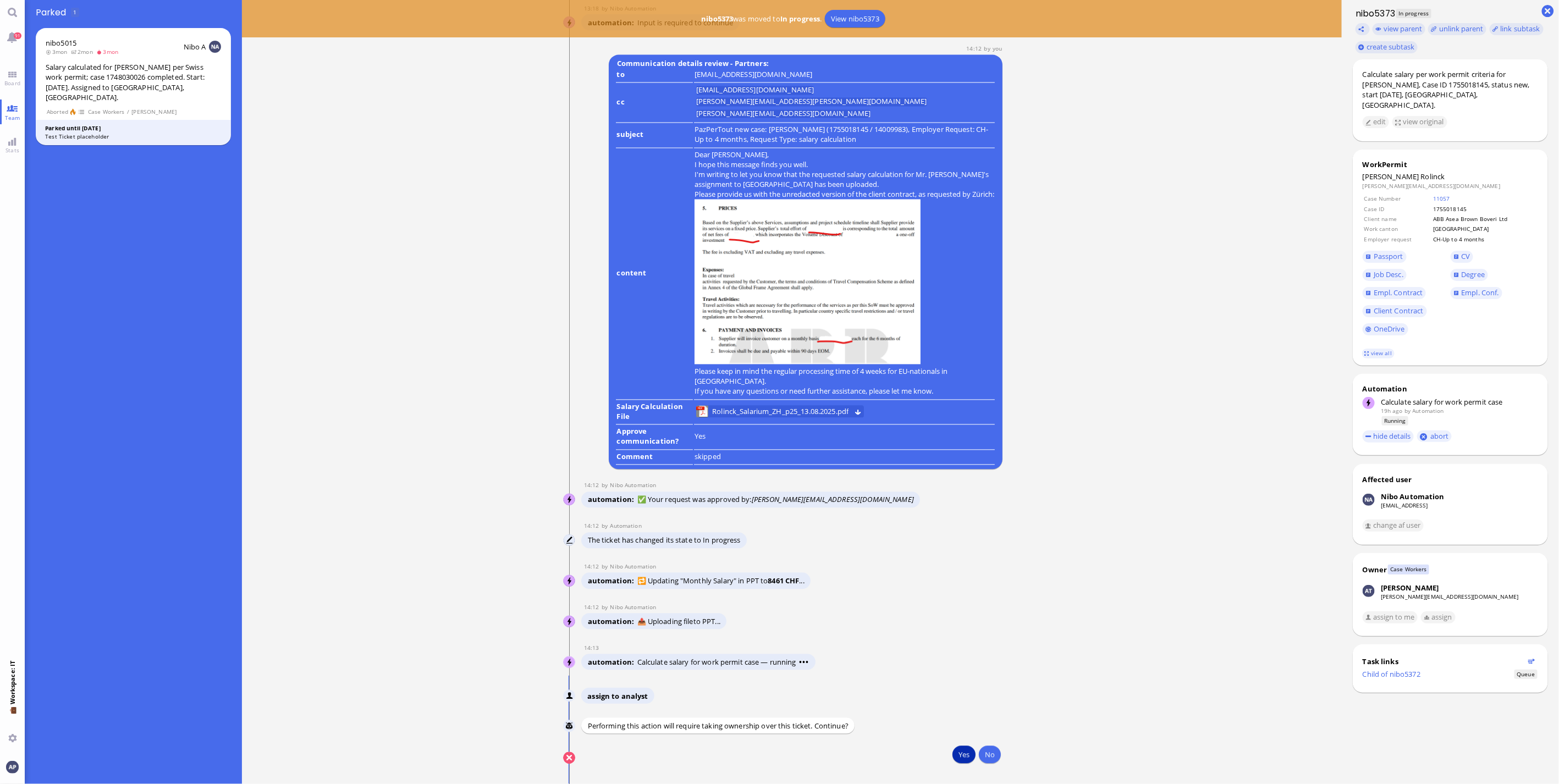
click at [962, 757] on button "Yes" at bounding box center [964, 755] width 23 height 18
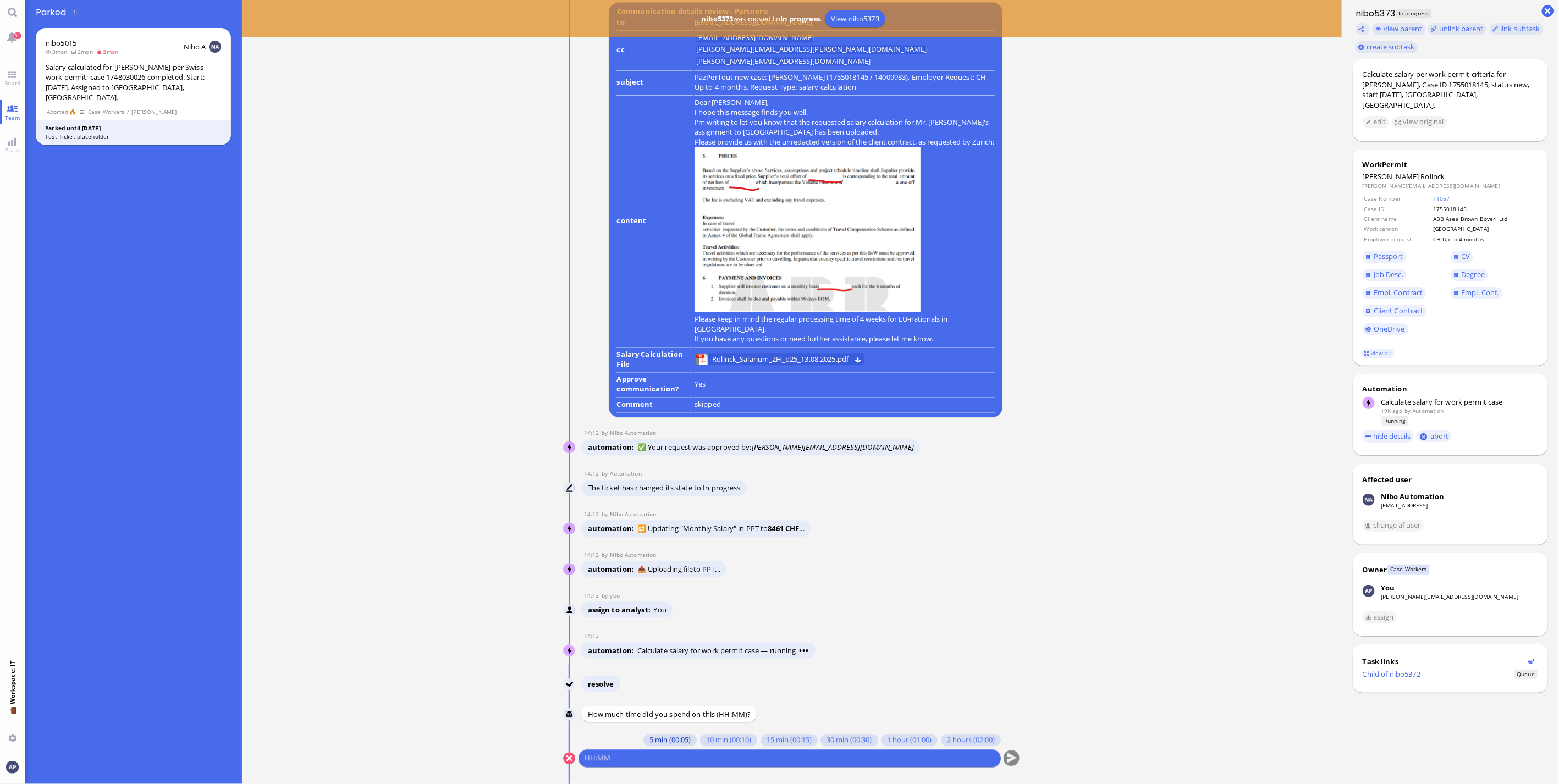
click at [670, 737] on button "5 min (00:05)" at bounding box center [670, 739] width 54 height 12
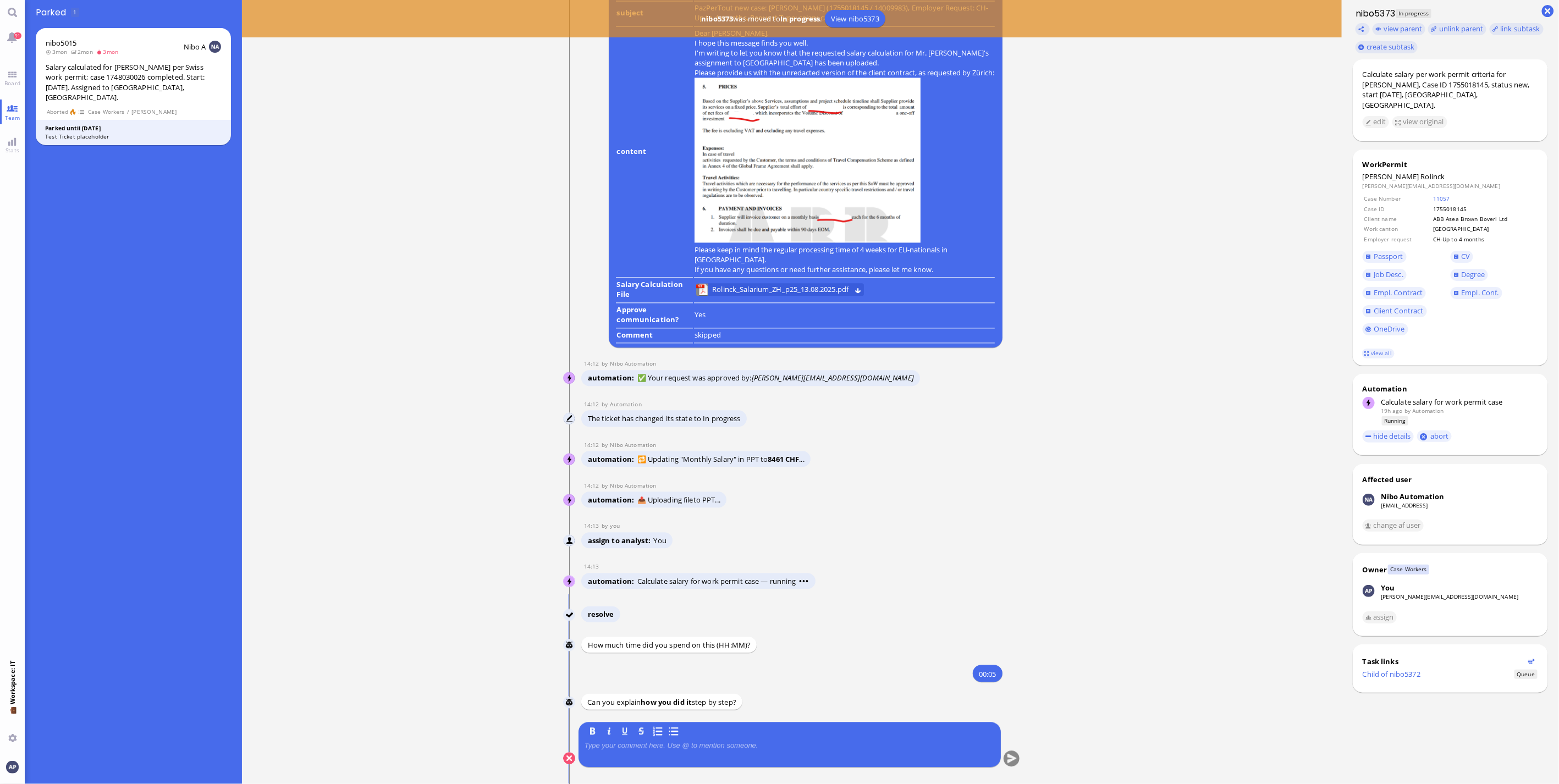
click at [663, 745] on p at bounding box center [789, 745] width 410 height 9
click at [1007, 758] on button "submit" at bounding box center [1011, 758] width 17 height 17
